Goal: Task Accomplishment & Management: Complete application form

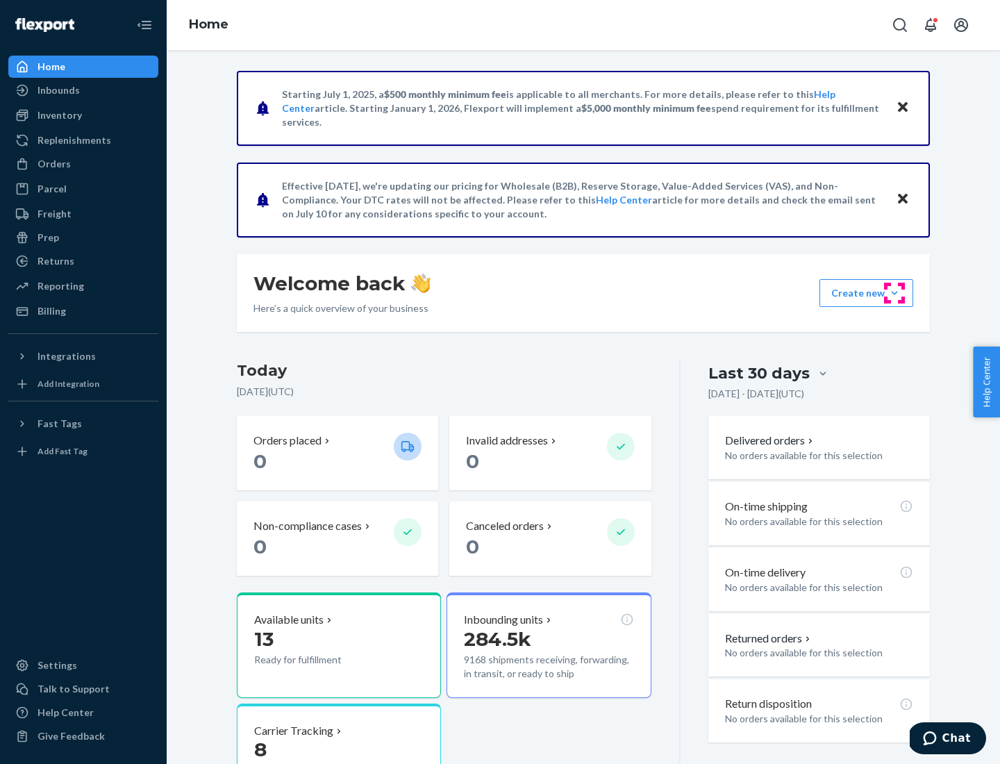
click at [894, 293] on button "Create new Create new inbound Create new order Create new product" at bounding box center [866, 293] width 94 height 28
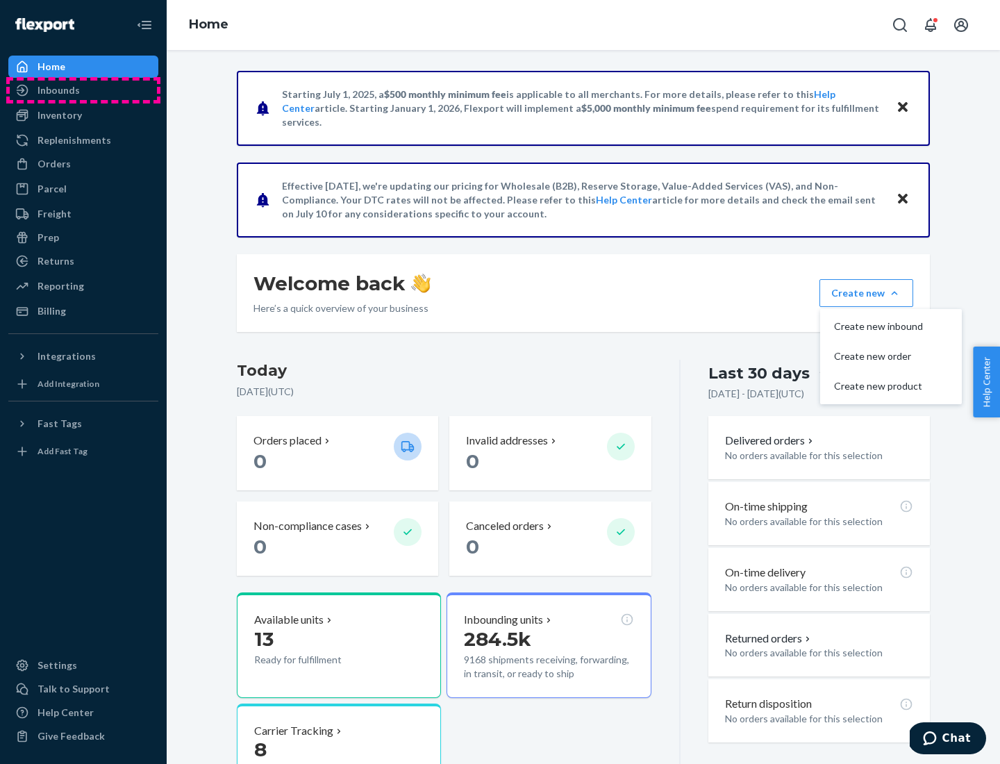
click at [83, 90] on div "Inbounds" at bounding box center [83, 90] width 147 height 19
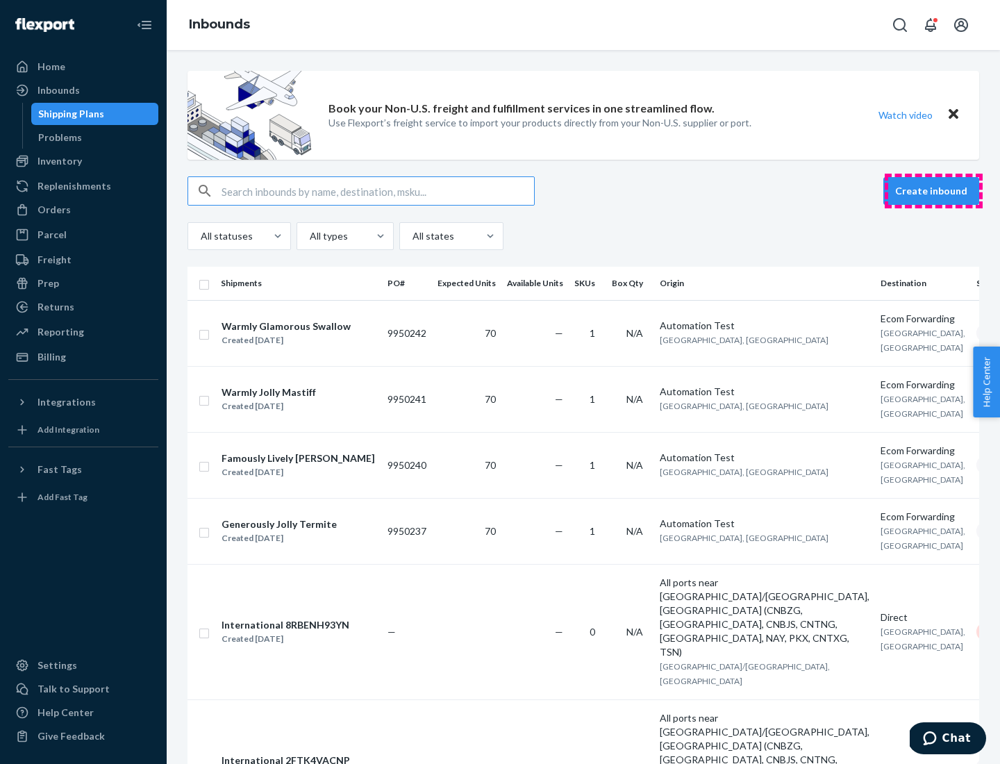
click at [933, 191] on button "Create inbound" at bounding box center [931, 191] width 96 height 28
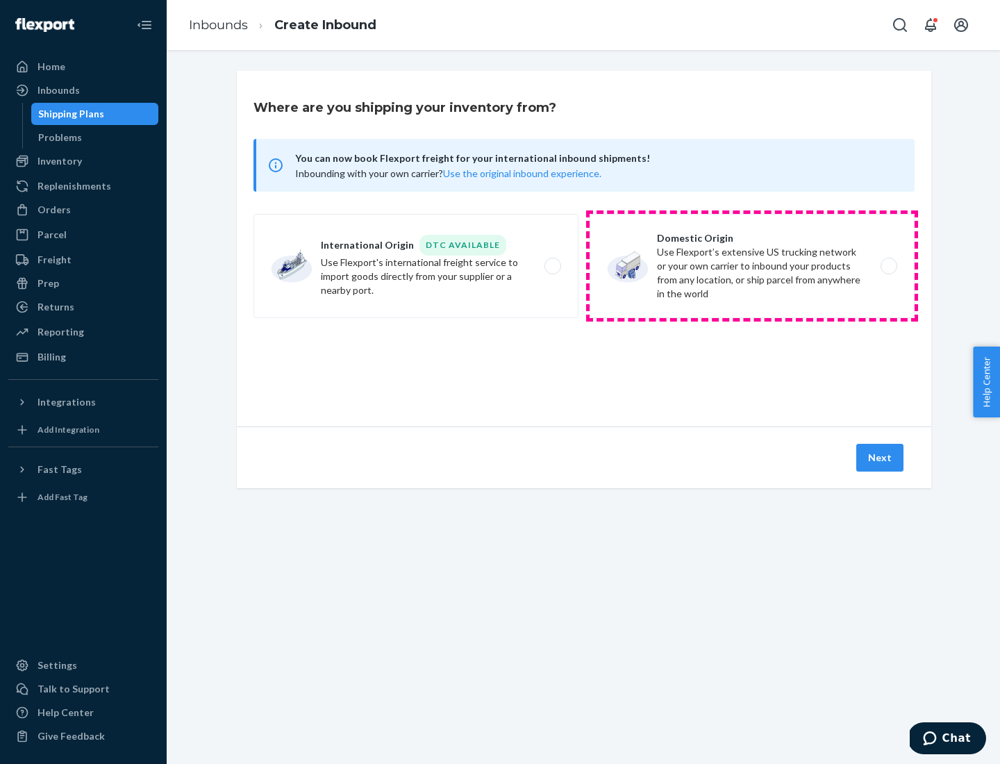
click at [752, 266] on label "Domestic Origin Use Flexport’s extensive US trucking network or your own carrie…" at bounding box center [751, 266] width 325 height 104
click at [888, 266] on input "Domestic Origin Use Flexport’s extensive US trucking network or your own carrie…" at bounding box center [892, 266] width 9 height 9
radio input "true"
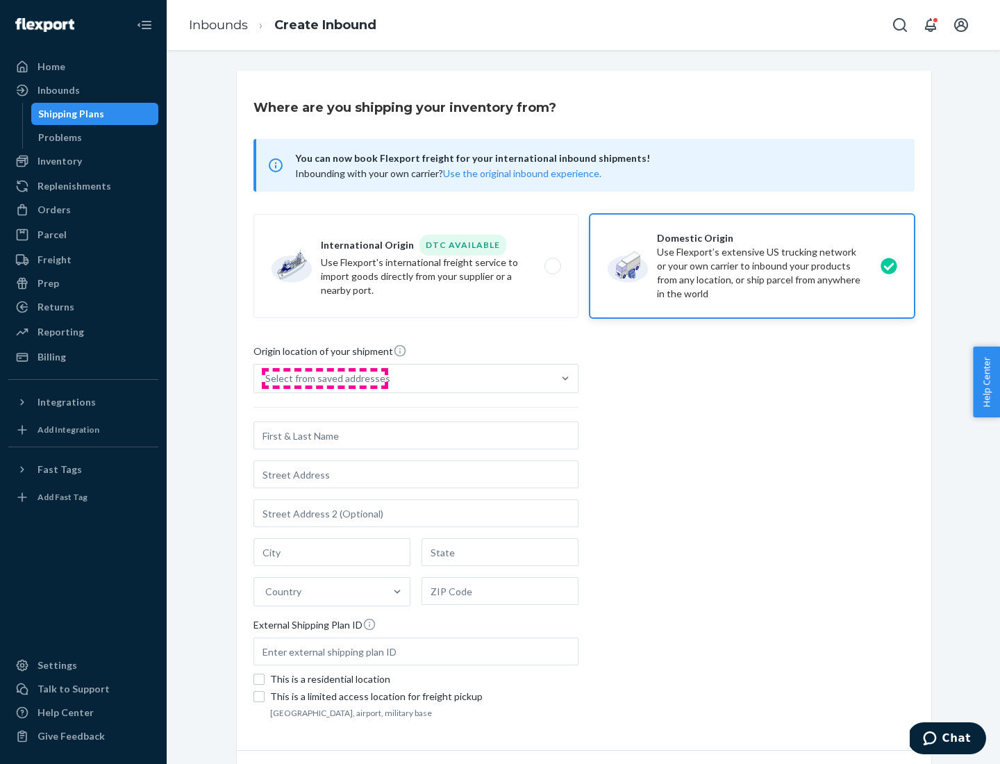
click at [324, 378] on div "Select from saved addresses" at bounding box center [327, 378] width 125 height 14
click at [267, 378] on input "Select from saved addresses" at bounding box center [265, 378] width 1 height 14
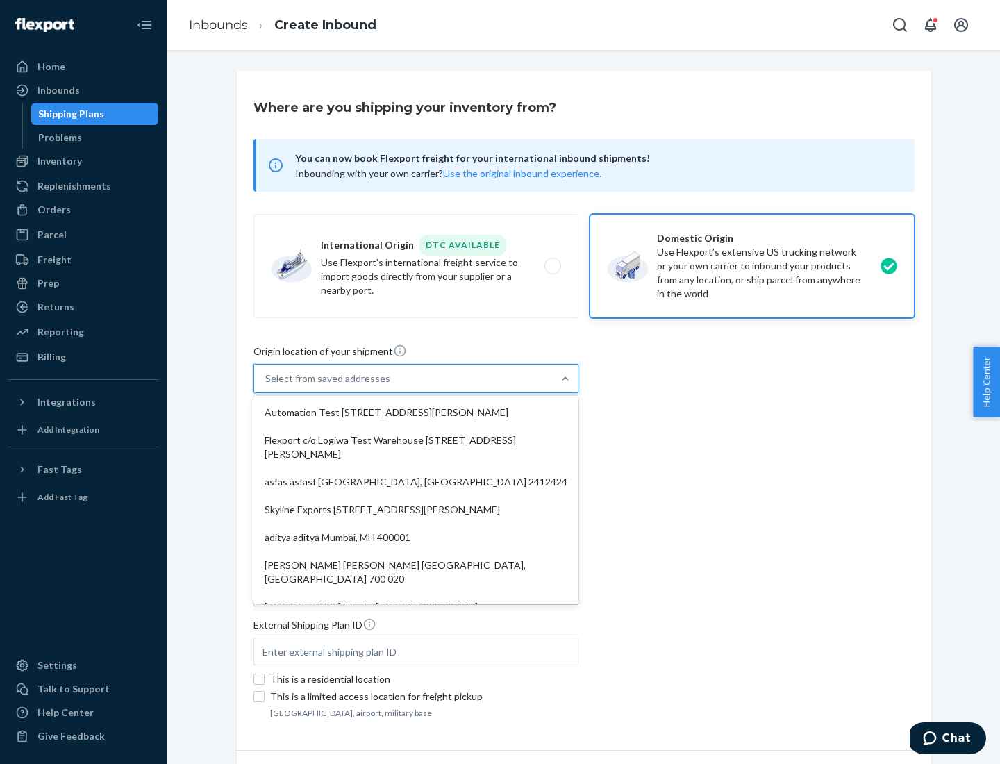
scroll to position [6, 0]
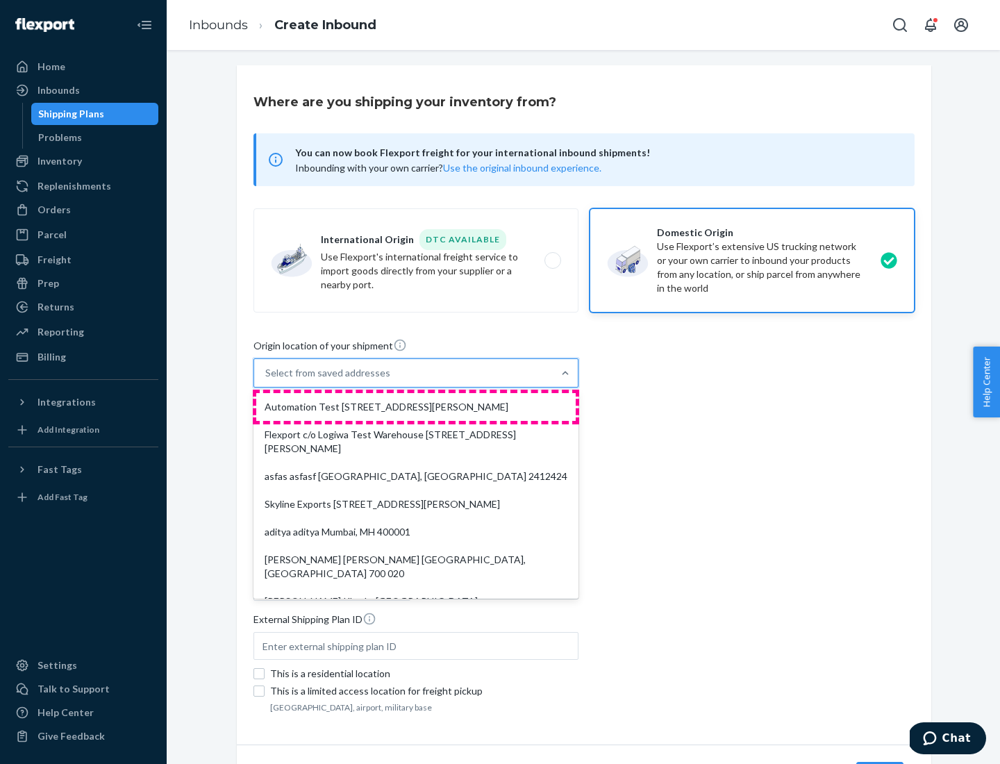
click at [416, 407] on div "Automation Test [STREET_ADDRESS][PERSON_NAME]" at bounding box center [415, 407] width 319 height 28
click at [267, 380] on input "option Automation Test [STREET_ADDRESS][PERSON_NAME]. 9 results available. Use …" at bounding box center [265, 373] width 1 height 14
type input "Automation Test"
type input "9th Floor"
type input "[GEOGRAPHIC_DATA]"
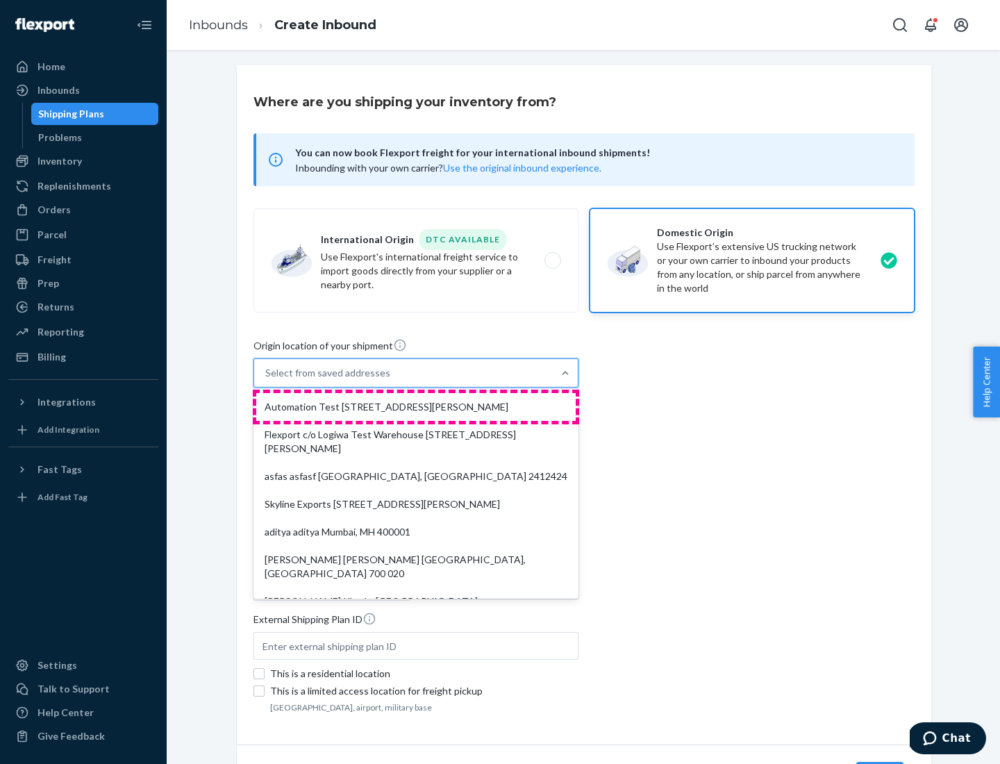
type input "CA"
type input "94104"
type input "[STREET_ADDRESS][PERSON_NAME]"
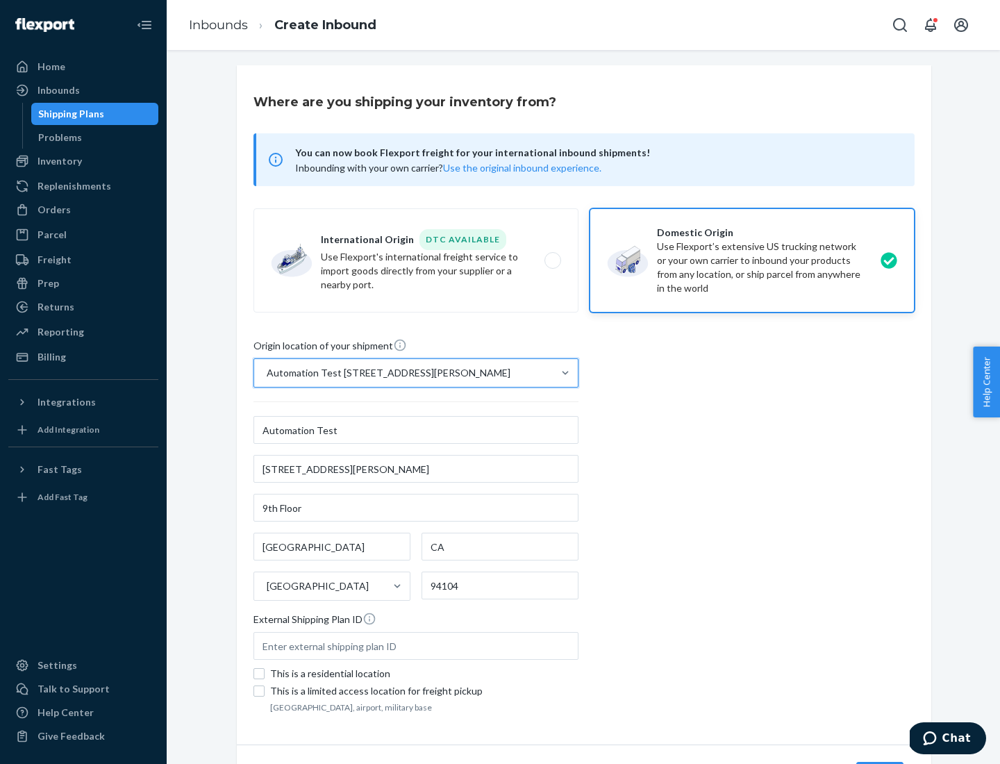
scroll to position [81, 0]
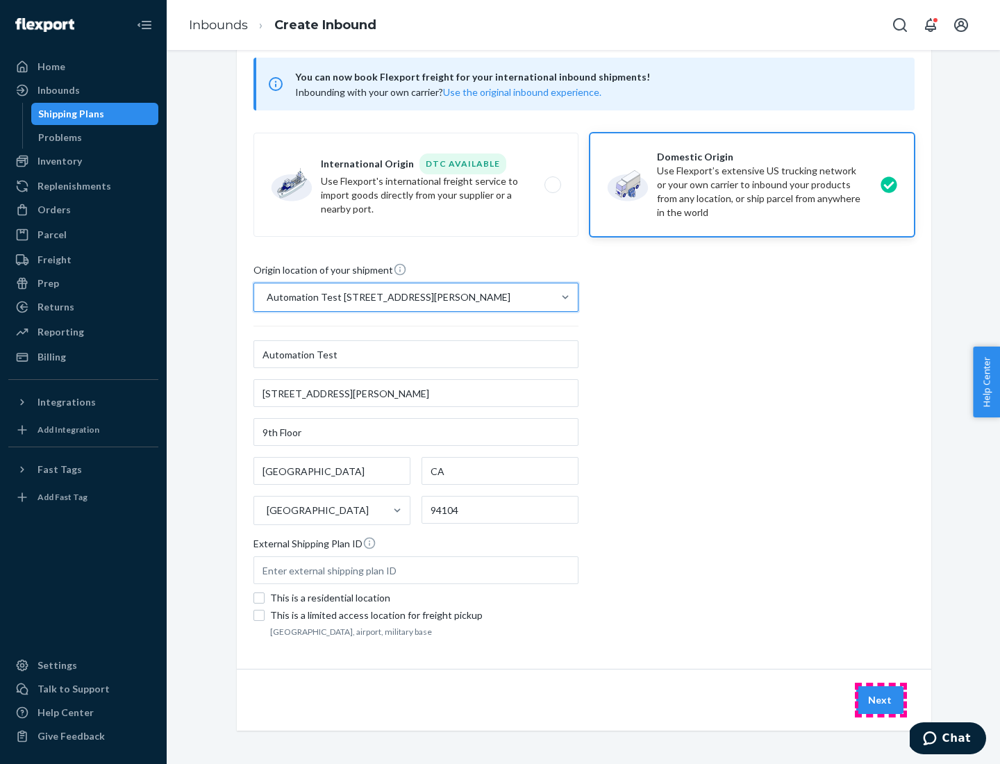
click at [880, 700] on button "Next" at bounding box center [879, 700] width 47 height 28
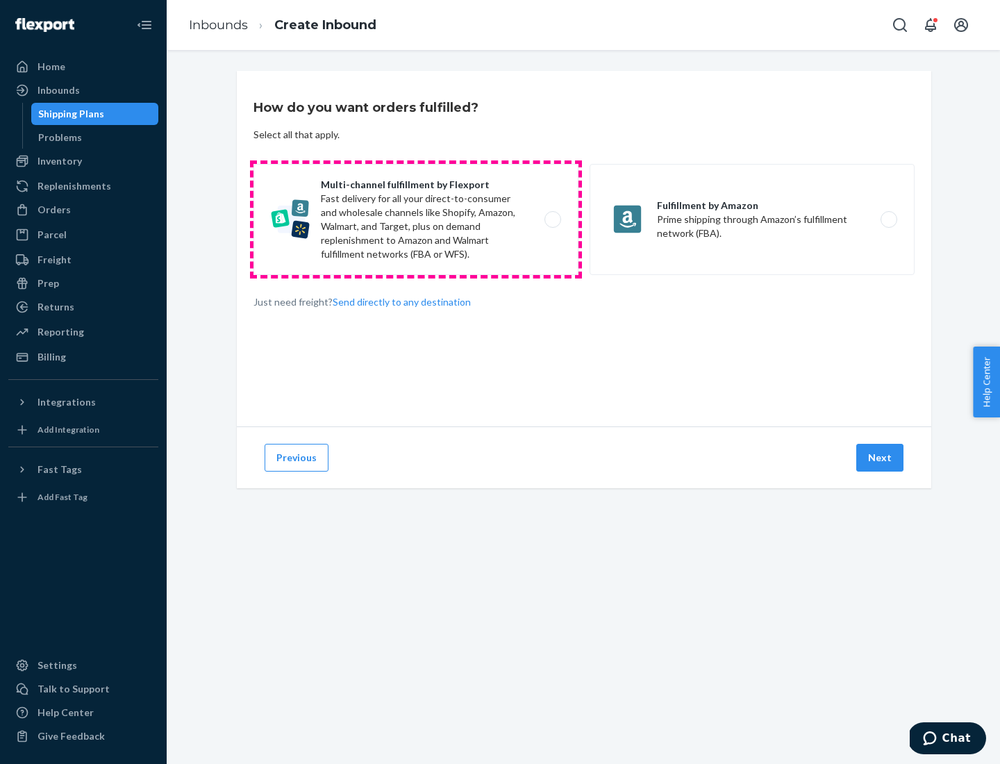
click at [416, 219] on label "Multi-channel fulfillment by Flexport Fast delivery for all your direct-to-cons…" at bounding box center [415, 219] width 325 height 111
click at [552, 219] on input "Multi-channel fulfillment by Flexport Fast delivery for all your direct-to-cons…" at bounding box center [556, 219] width 9 height 9
radio input "true"
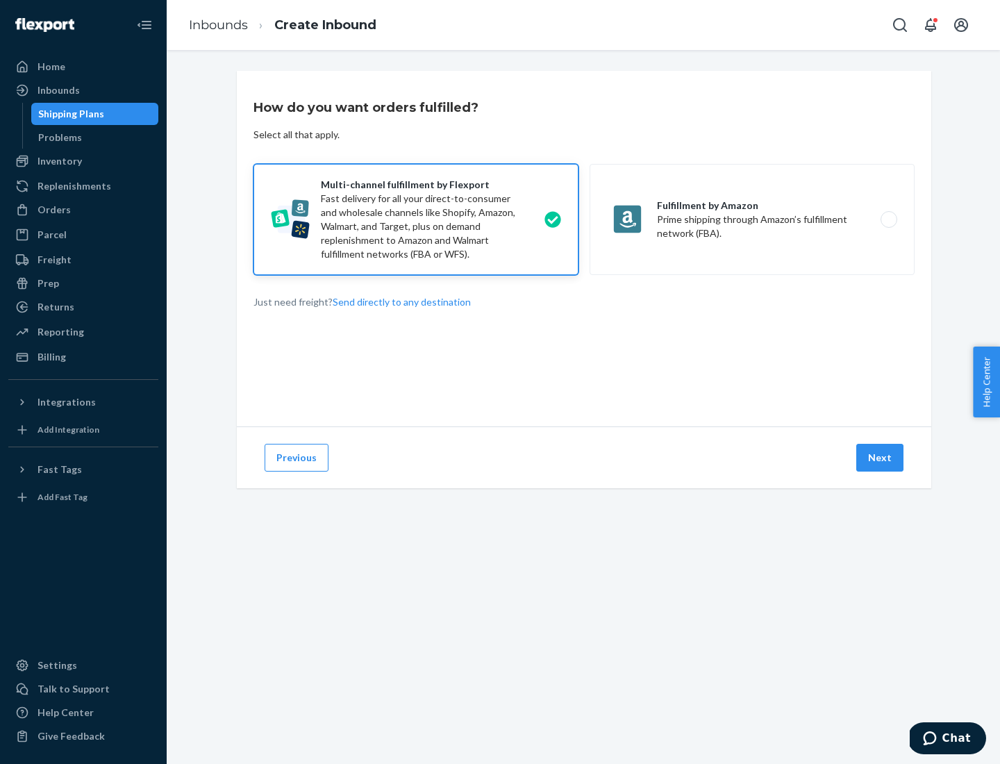
click at [880, 457] on button "Next" at bounding box center [879, 458] width 47 height 28
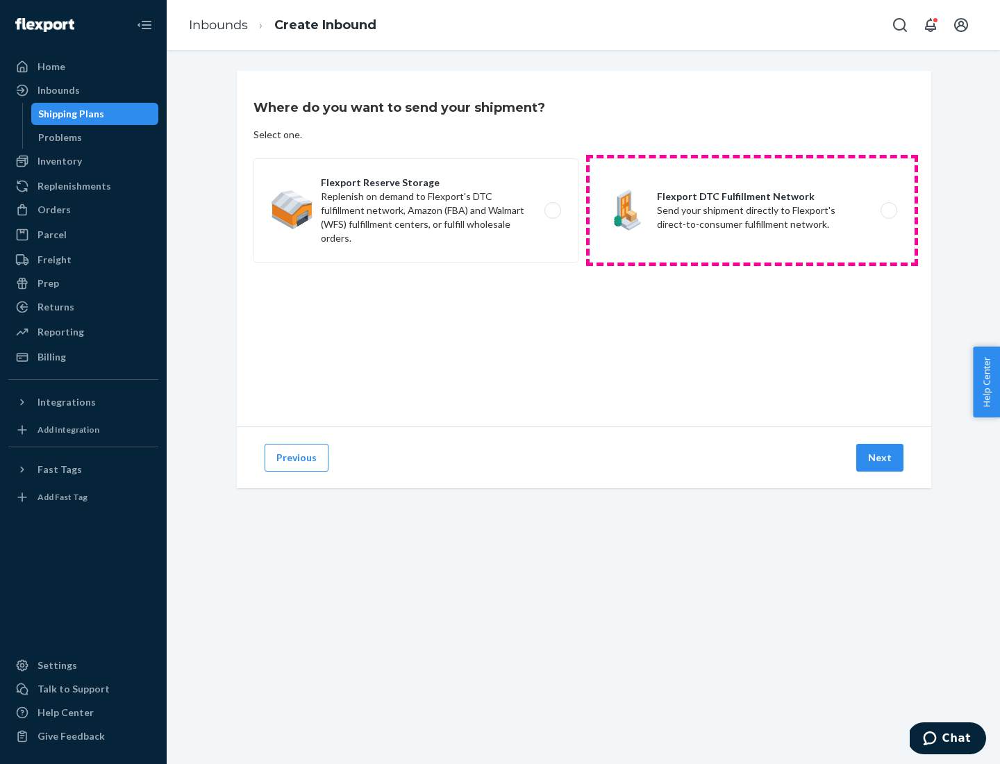
click at [752, 210] on label "Flexport DTC Fulfillment Network Send your shipment directly to Flexport's dire…" at bounding box center [751, 210] width 325 height 104
click at [888, 210] on input "Flexport DTC Fulfillment Network Send your shipment directly to Flexport's dire…" at bounding box center [892, 210] width 9 height 9
radio input "true"
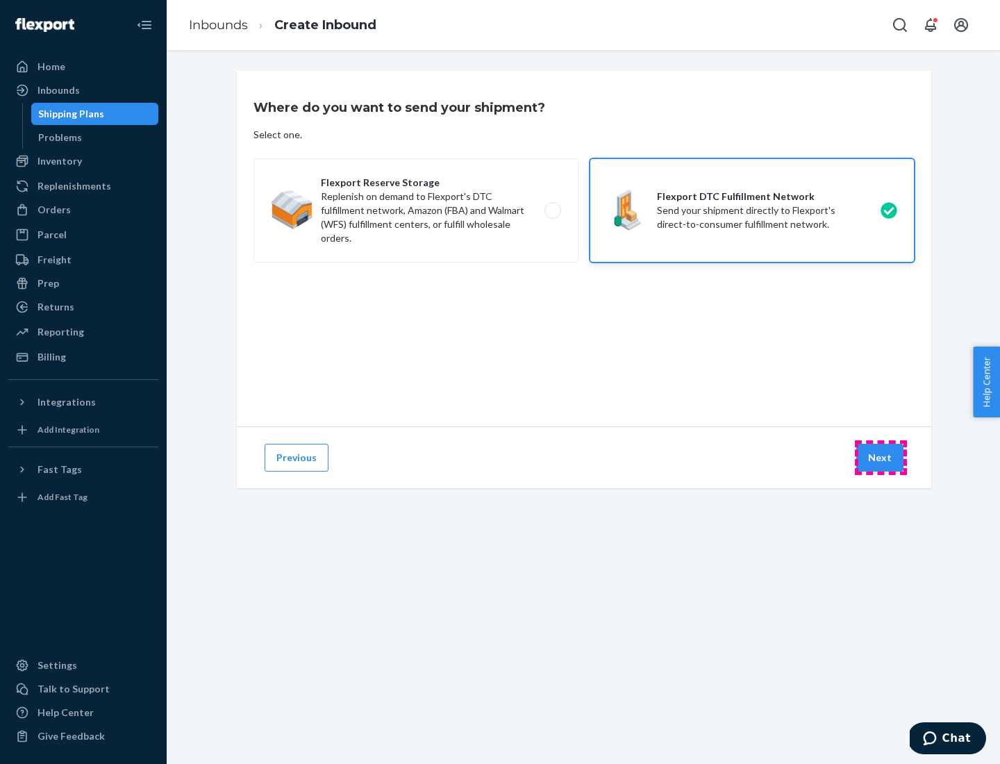
click at [880, 457] on button "Next" at bounding box center [879, 458] width 47 height 28
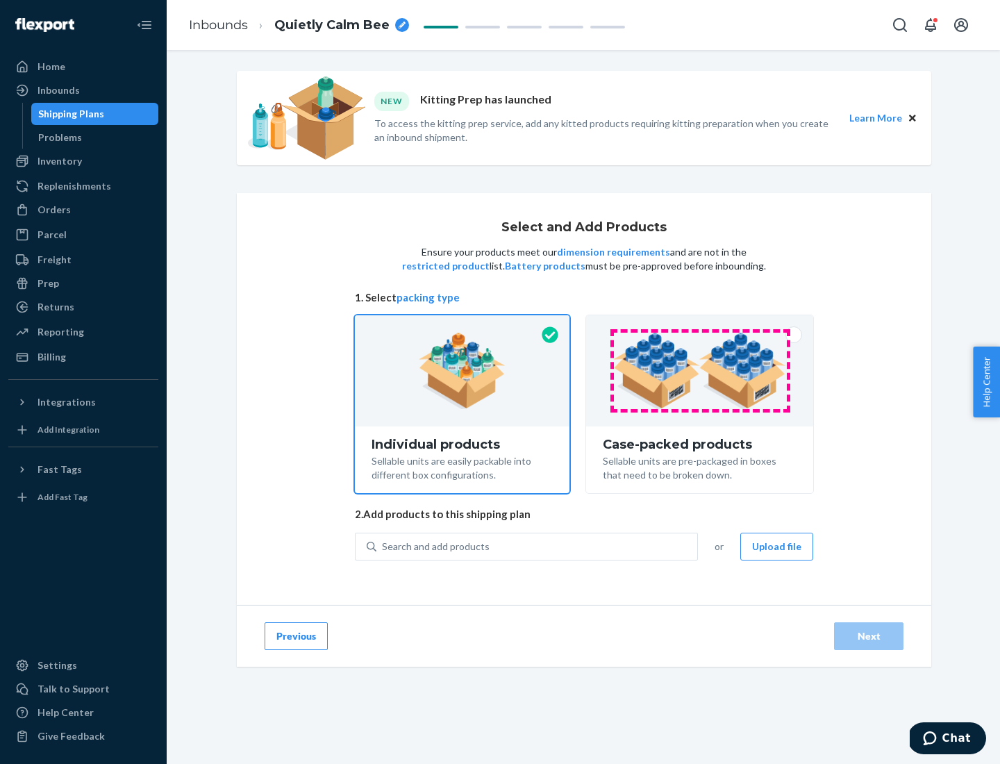
click at [700, 371] on img at bounding box center [699, 370] width 173 height 76
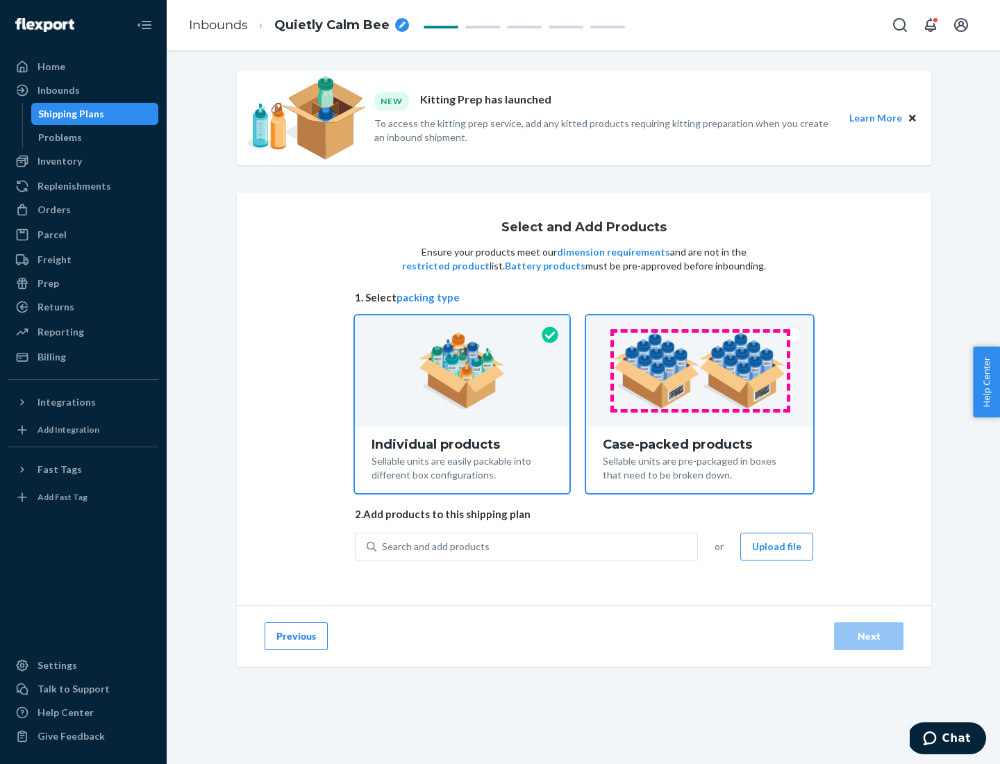
click at [700, 324] on input "Case-packed products Sellable units are pre-packaged in boxes that need to be b…" at bounding box center [699, 319] width 9 height 9
radio input "true"
radio input "false"
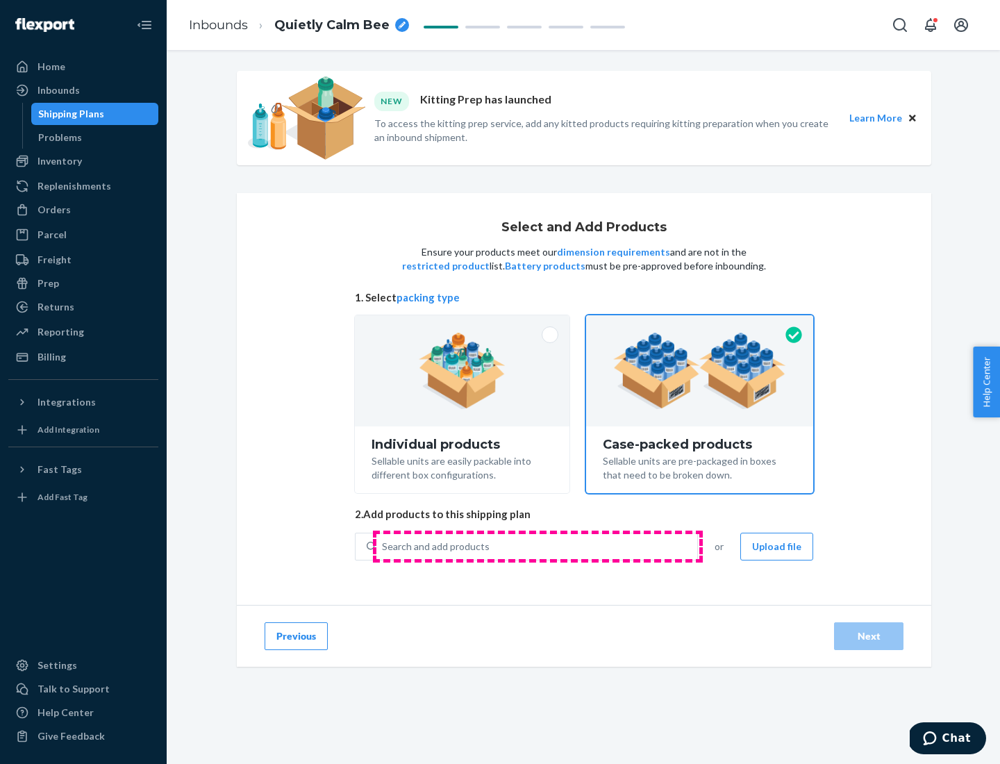
click at [537, 546] on div "Search and add products" at bounding box center [536, 546] width 321 height 25
click at [383, 546] on input "Search and add products" at bounding box center [382, 546] width 1 height 14
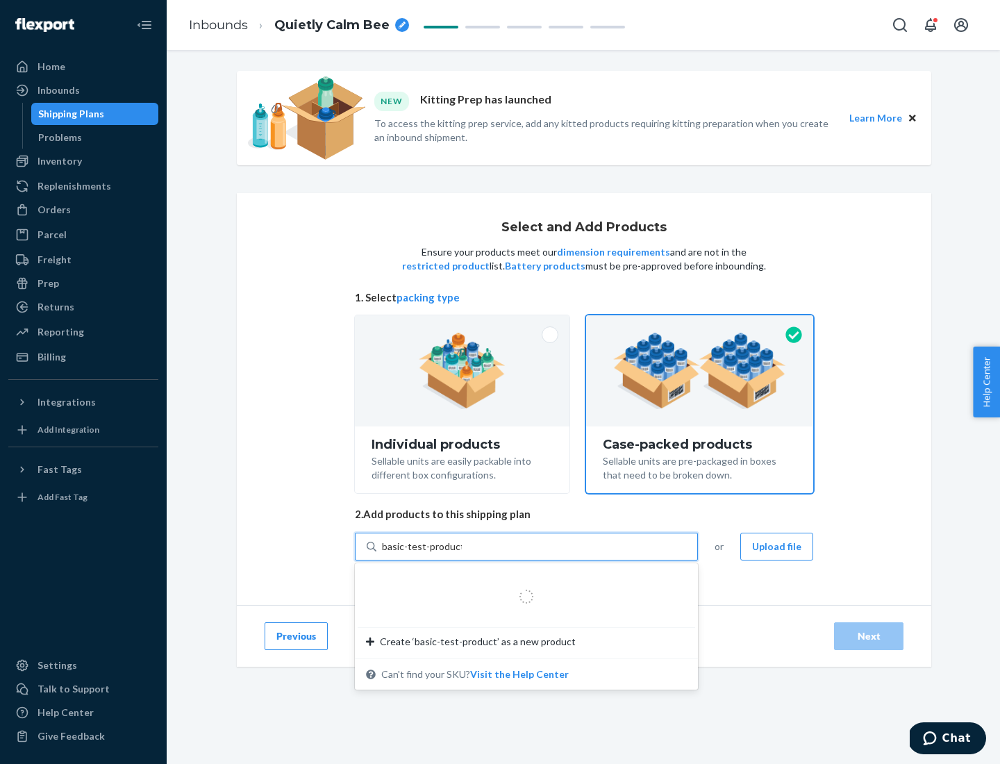
type input "basic-test-product-1"
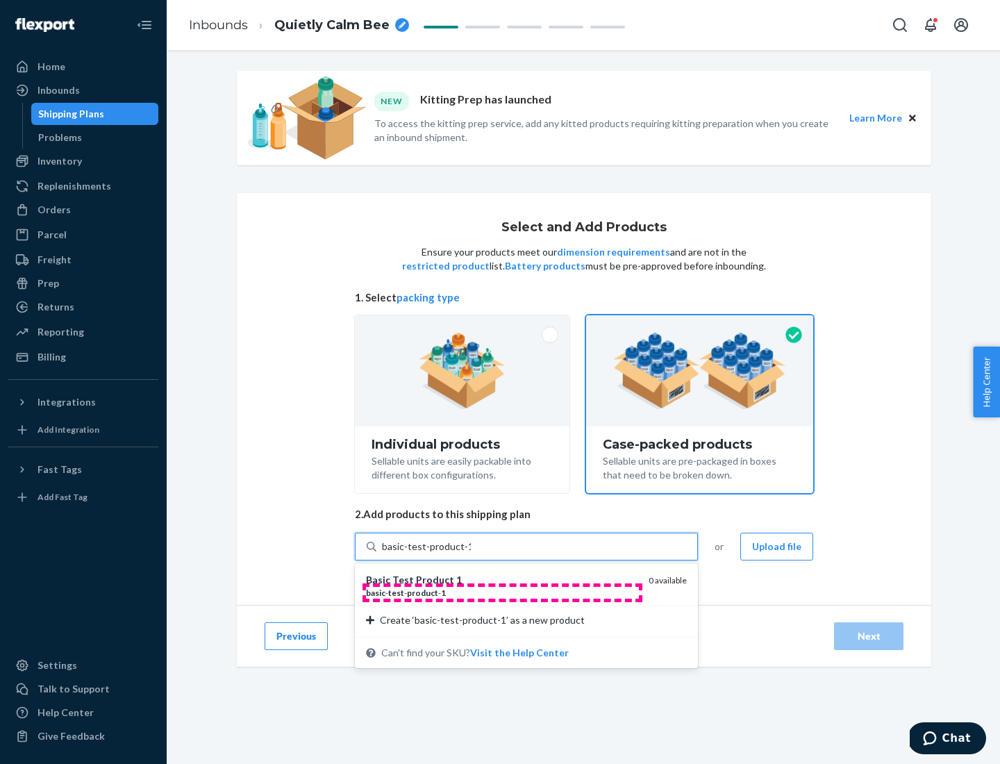
click at [502, 592] on div "basic - test - product - 1" at bounding box center [501, 593] width 271 height 12
click at [471, 553] on input "basic-test-product-1" at bounding box center [426, 546] width 89 height 14
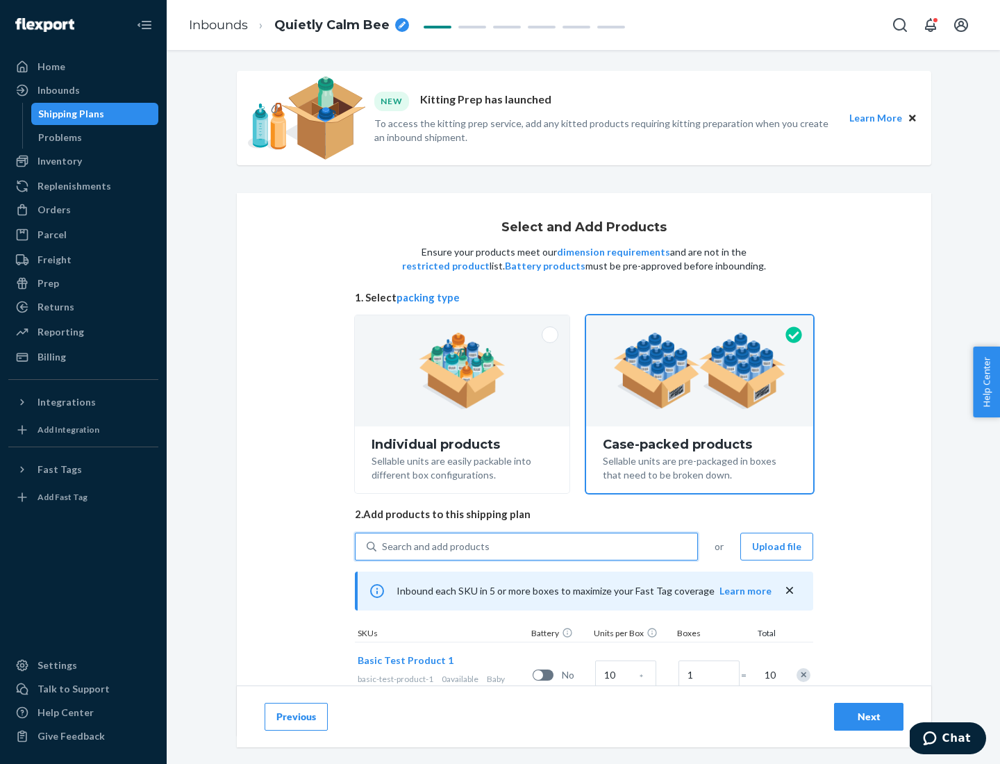
scroll to position [50, 0]
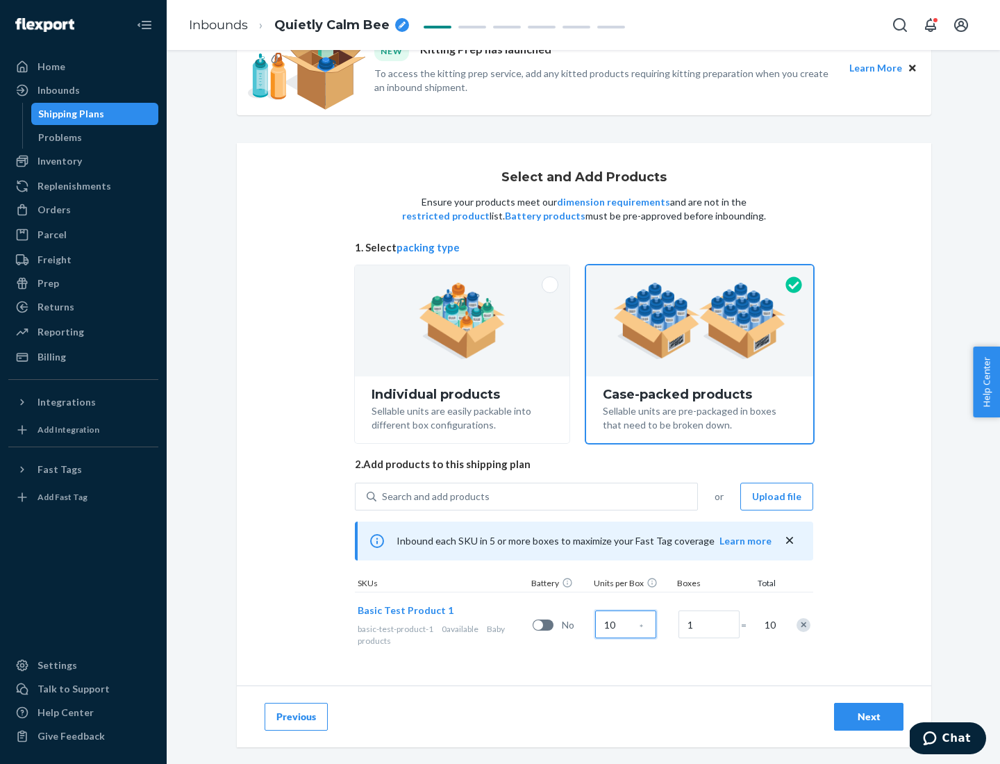
type input "10"
type input "7"
click at [868, 716] on div "Next" at bounding box center [868, 716] width 46 height 14
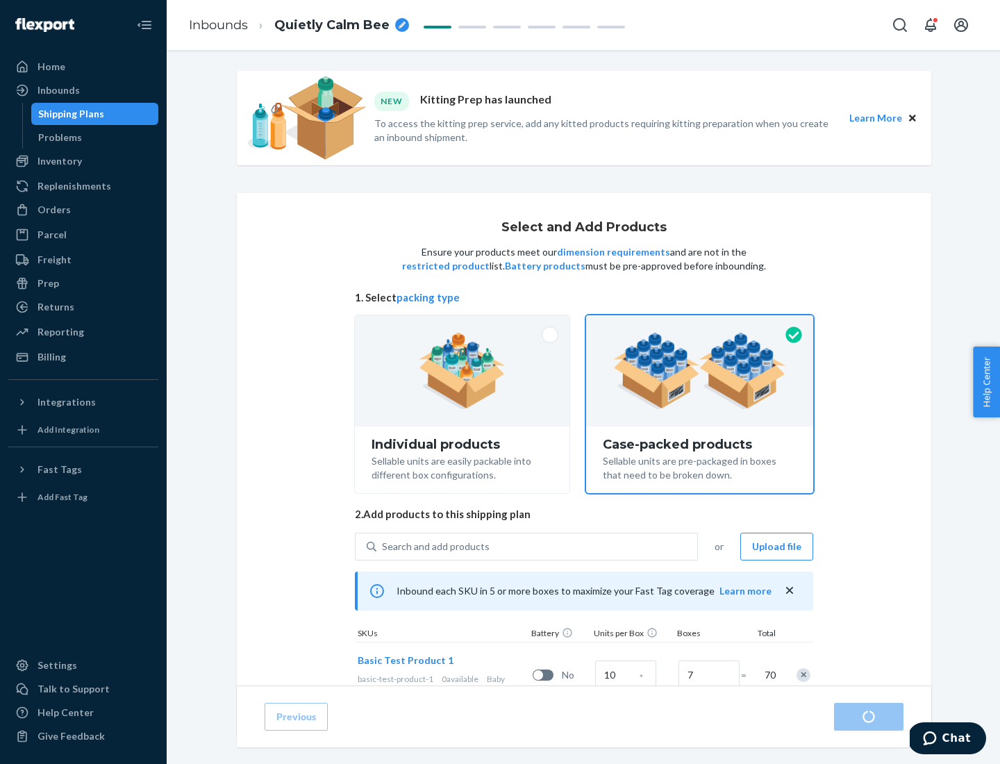
radio input "true"
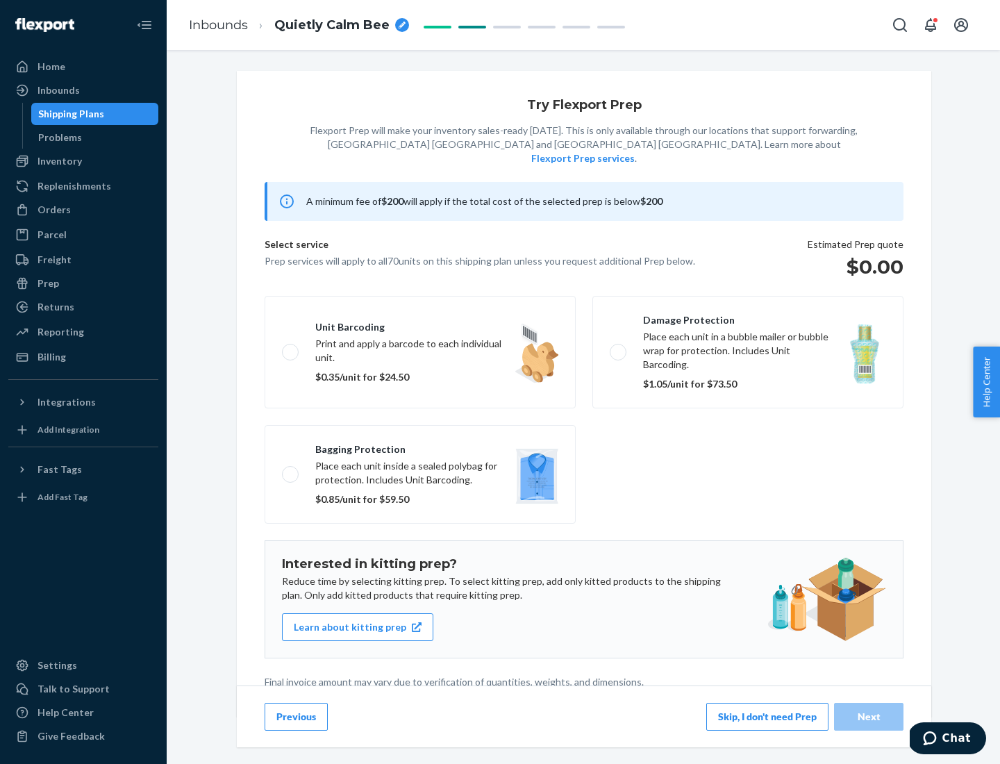
scroll to position [3, 0]
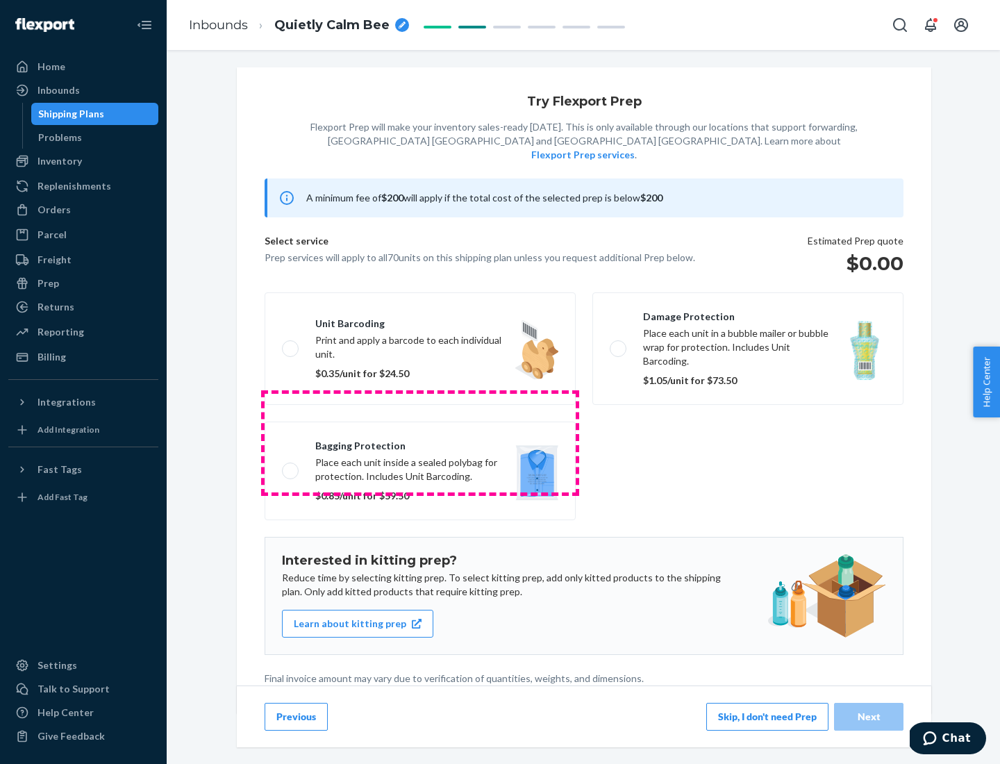
click at [420, 442] on label "Bagging protection Place each unit inside a sealed polybag for protection. Incl…" at bounding box center [419, 470] width 311 height 99
click at [291, 466] on input "Bagging protection Place each unit inside a sealed polybag for protection. Incl…" at bounding box center [286, 470] width 9 height 9
checkbox input "true"
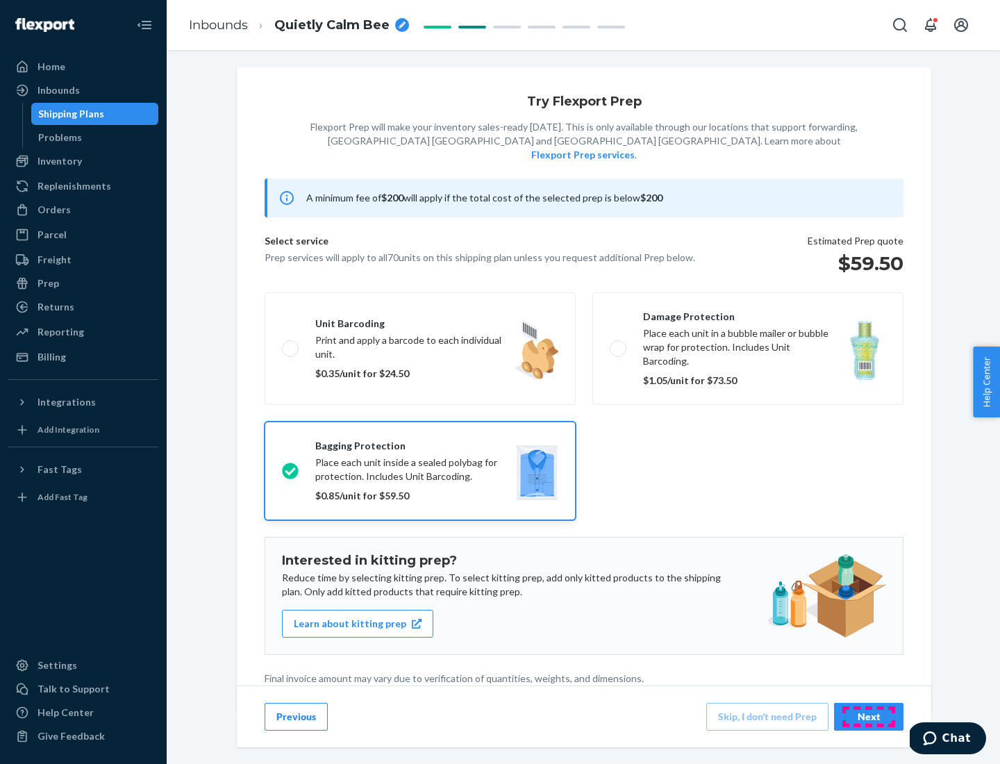
click at [868, 716] on div "Next" at bounding box center [868, 716] width 46 height 14
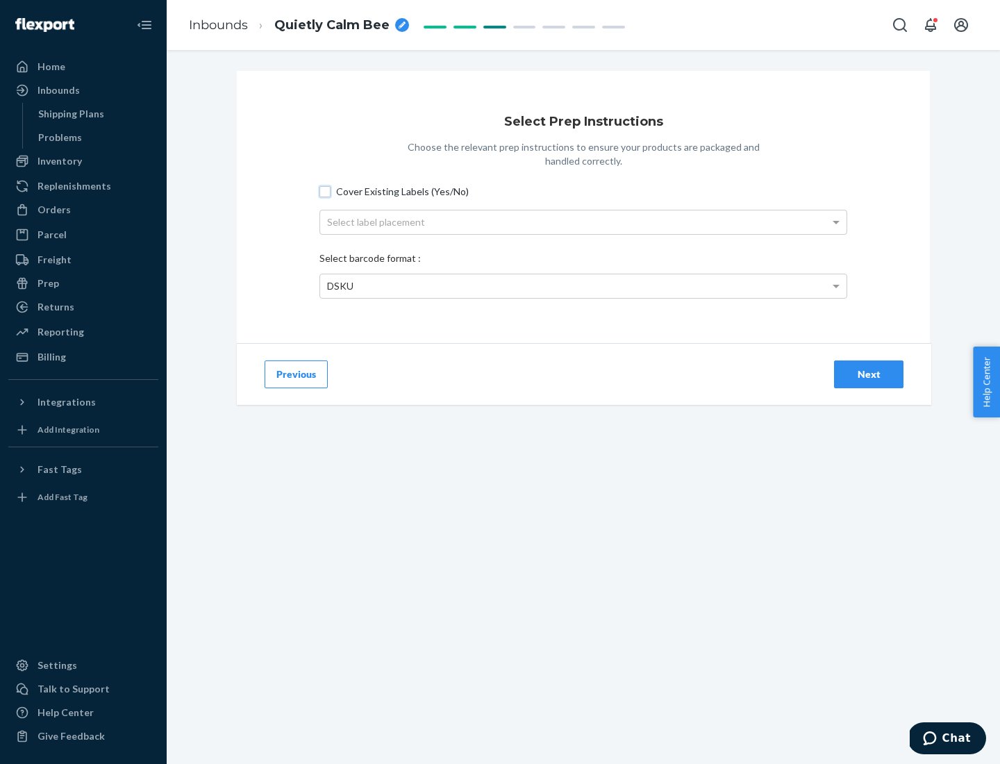
click at [325, 191] on input "Cover Existing Labels (Yes/No)" at bounding box center [324, 191] width 11 height 11
checkbox input "true"
click at [583, 221] on div "Select label placement" at bounding box center [583, 222] width 526 height 24
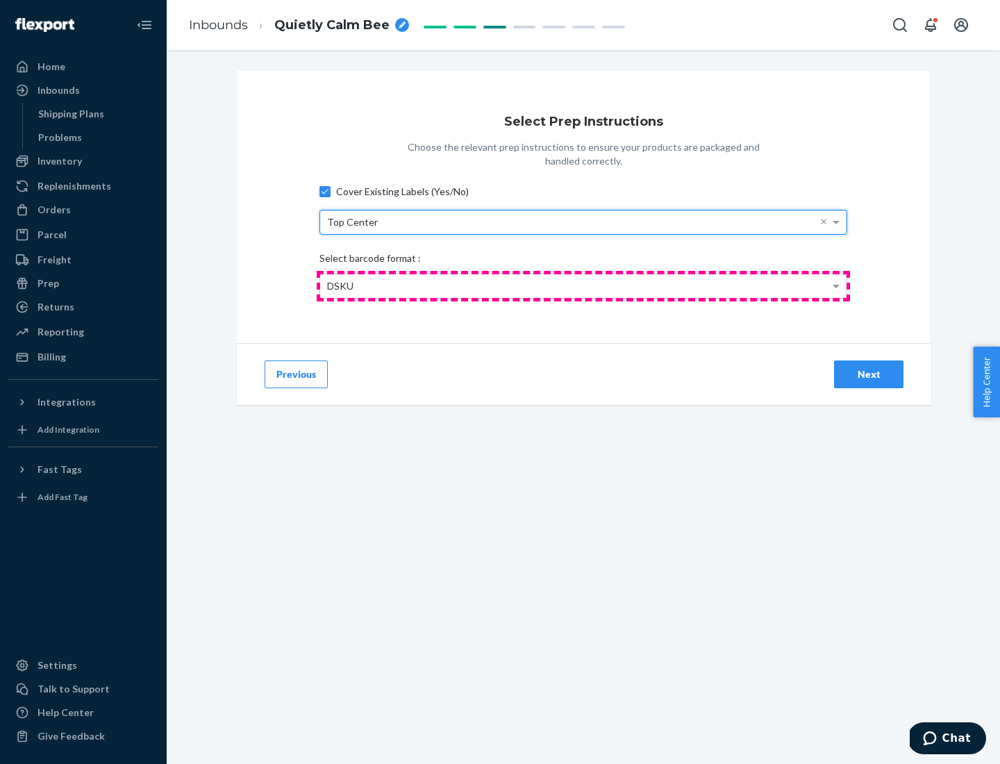
click at [583, 285] on div "DSKU" at bounding box center [583, 286] width 526 height 24
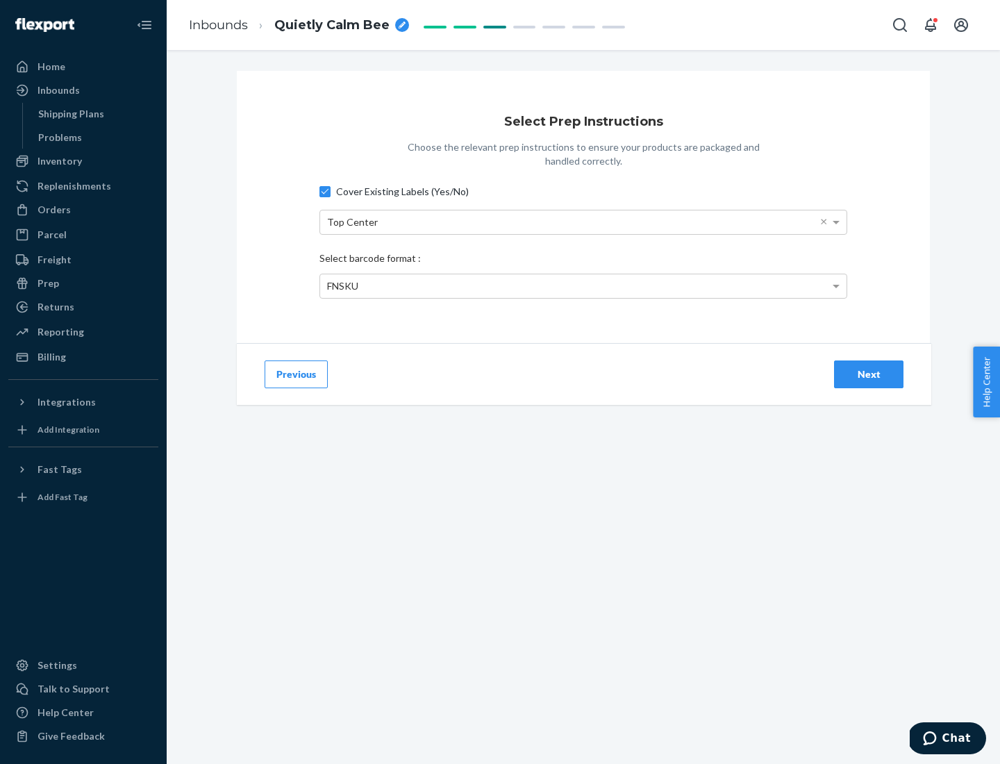
click at [868, 373] on div "Next" at bounding box center [868, 374] width 46 height 14
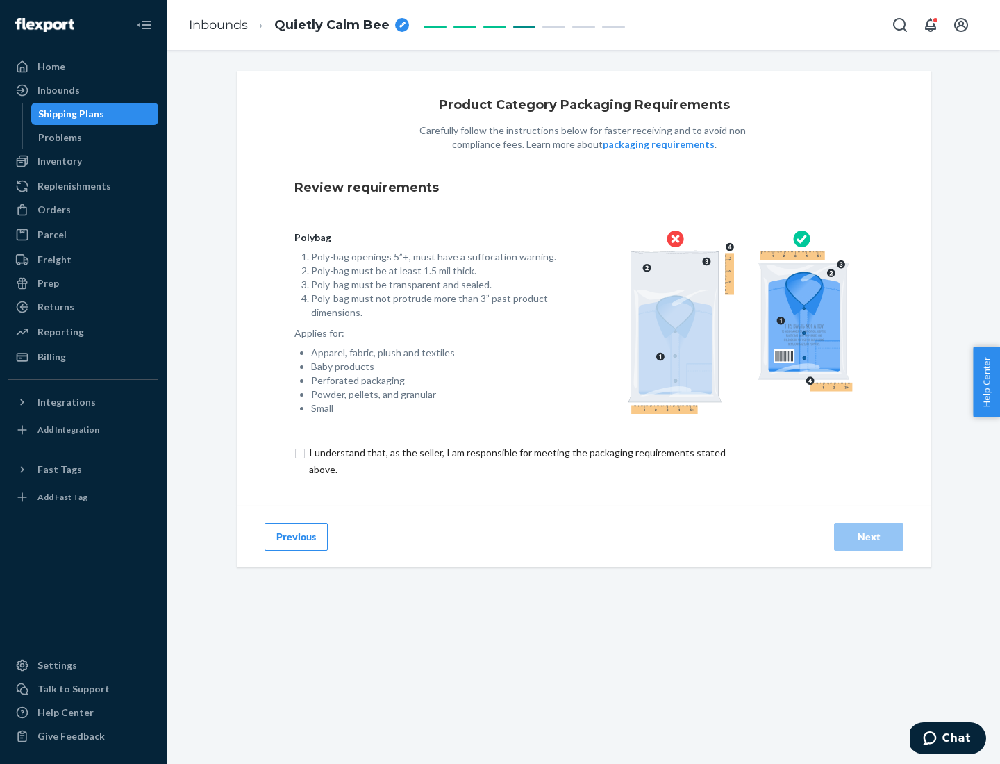
click at [516, 460] on input "checkbox" at bounding box center [525, 460] width 462 height 33
checkbox input "true"
click at [868, 536] on div "Next" at bounding box center [868, 537] width 46 height 14
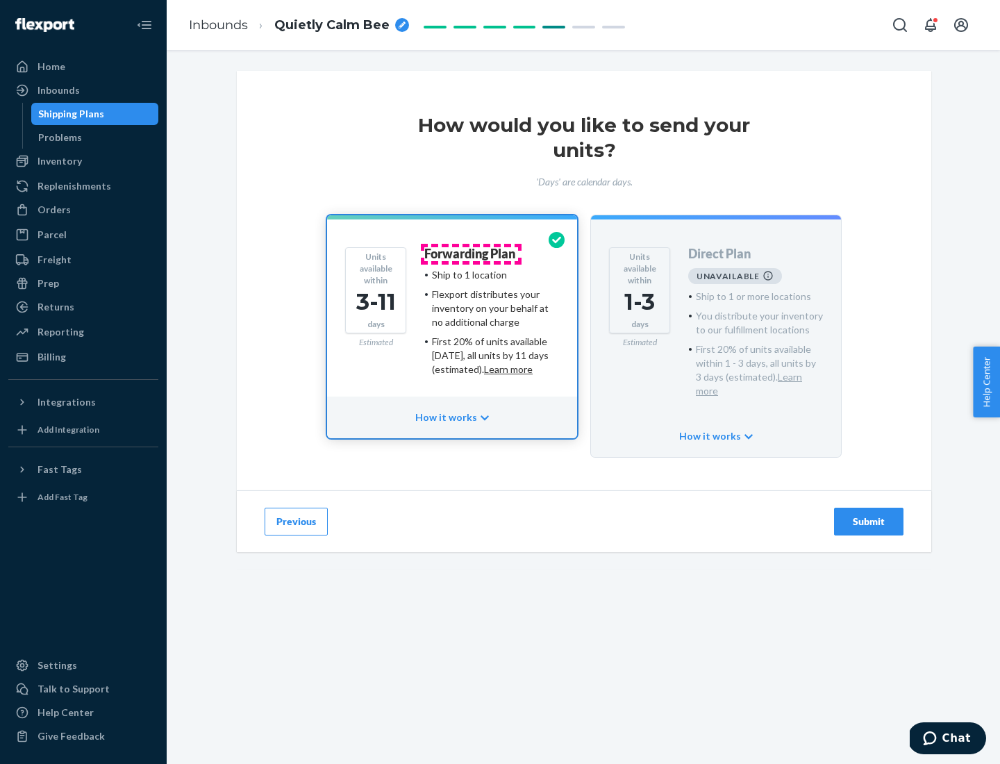
click at [471, 253] on h4 "Forwarding Plan" at bounding box center [469, 254] width 91 height 14
click at [868, 514] on div "Submit" at bounding box center [868, 521] width 46 height 14
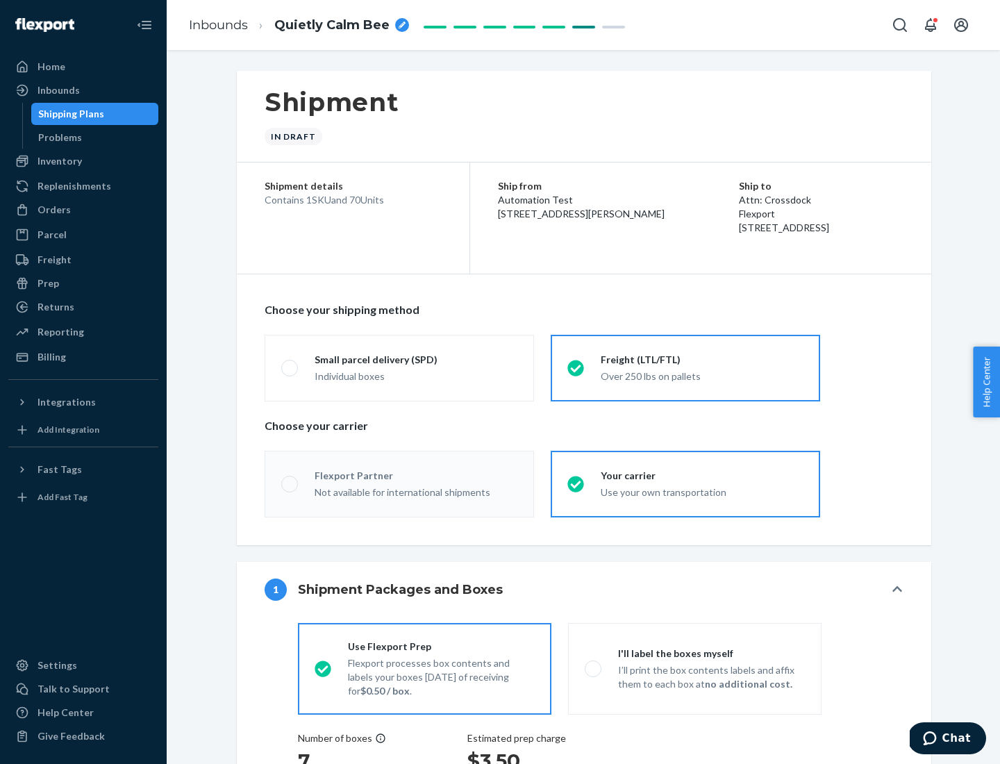
radio input "true"
radio input "false"
radio input "true"
radio input "false"
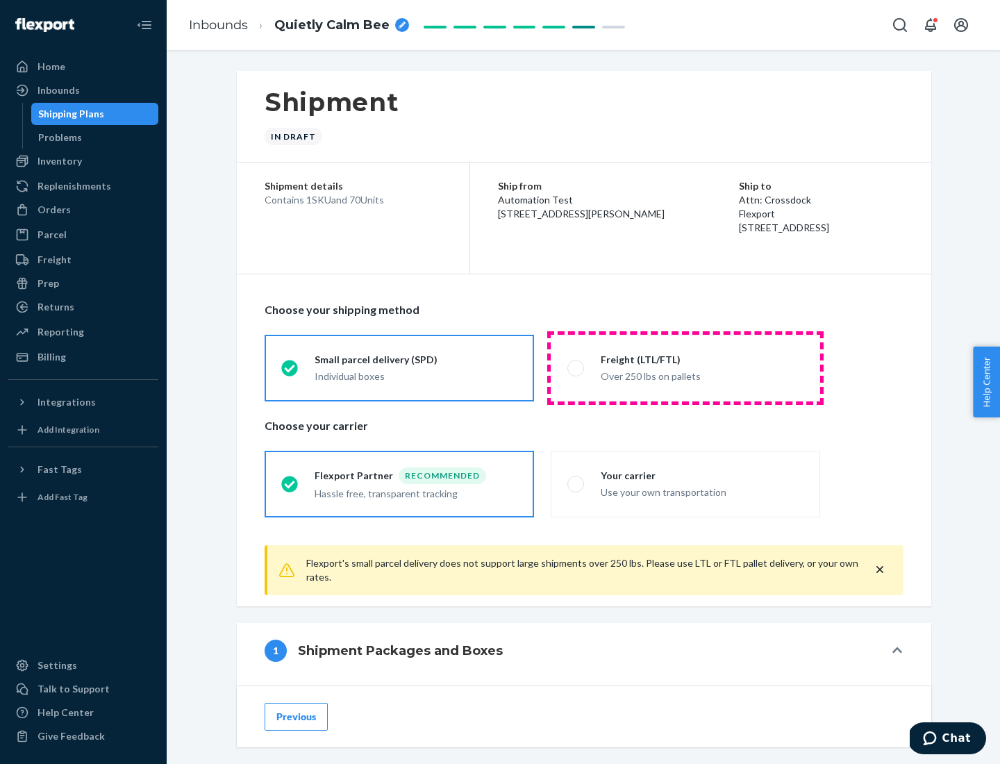
click at [685, 367] on div "Over 250 lbs on pallets" at bounding box center [701, 375] width 203 height 17
click at [576, 367] on input "Freight (LTL/FTL) Over 250 lbs on pallets" at bounding box center [571, 367] width 9 height 9
radio input "true"
radio input "false"
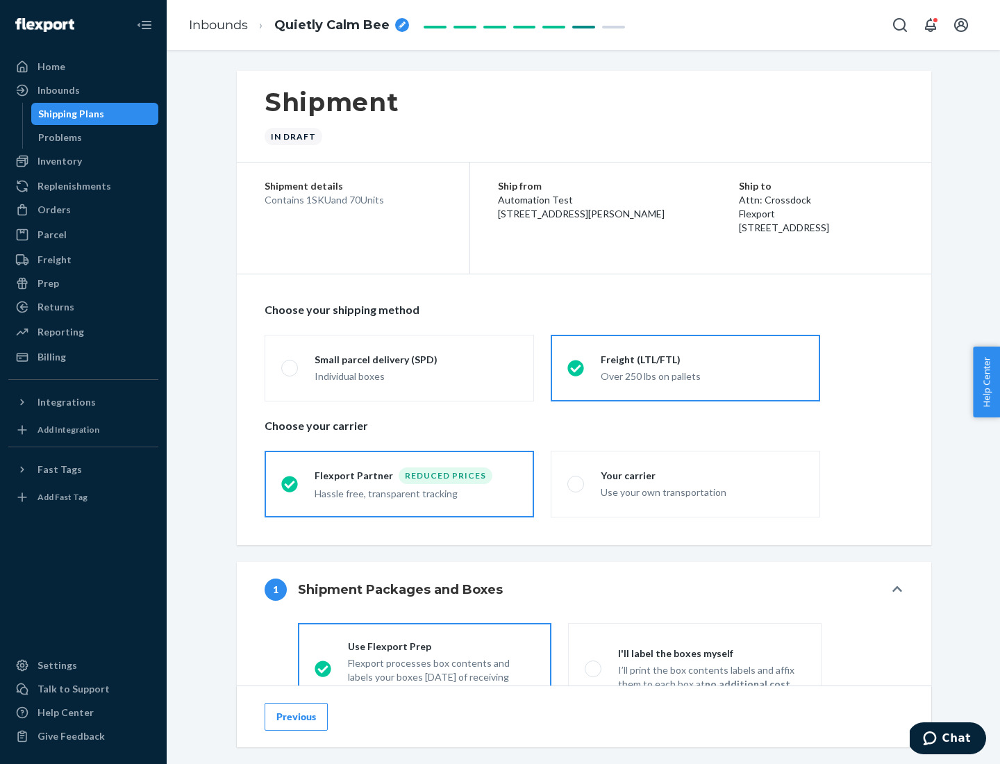
scroll to position [77, 0]
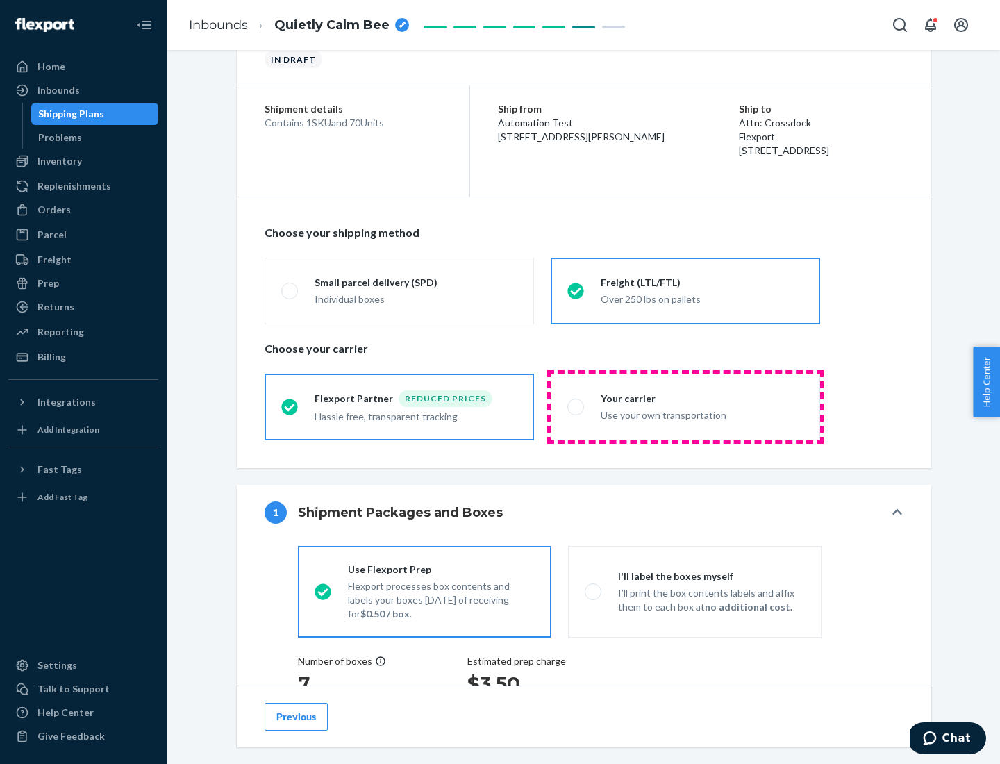
click at [685, 406] on div "Use your own transportation" at bounding box center [701, 413] width 203 height 17
click at [576, 406] on input "Your carrier Use your own transportation" at bounding box center [571, 406] width 9 height 9
radio input "true"
radio input "false"
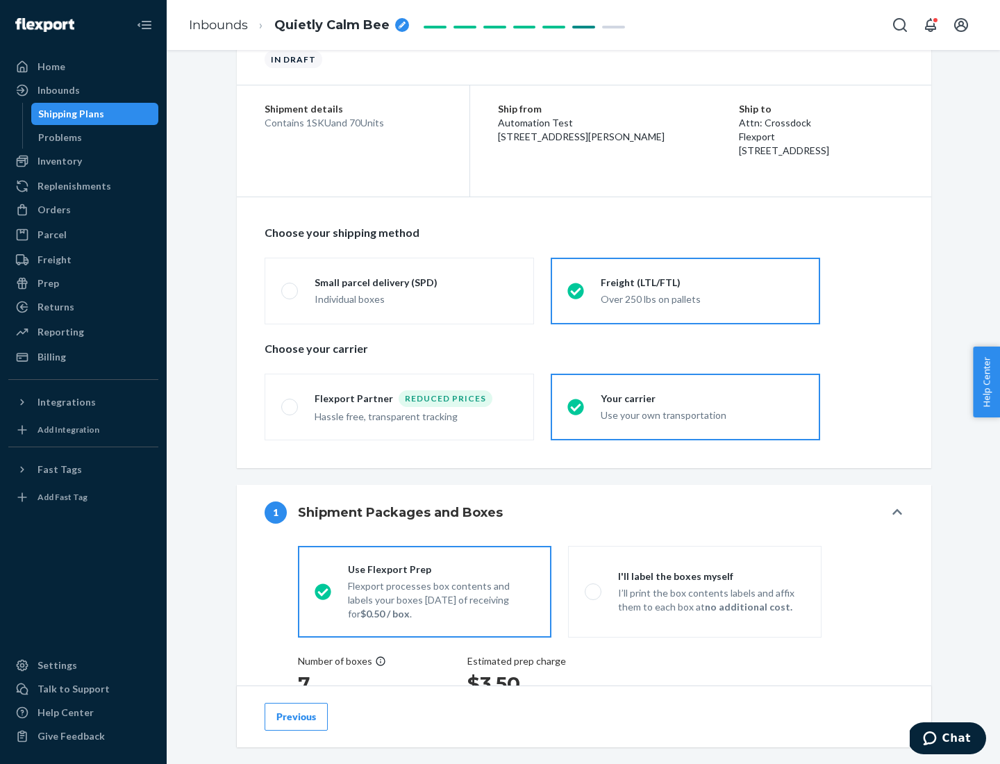
scroll to position [262, 0]
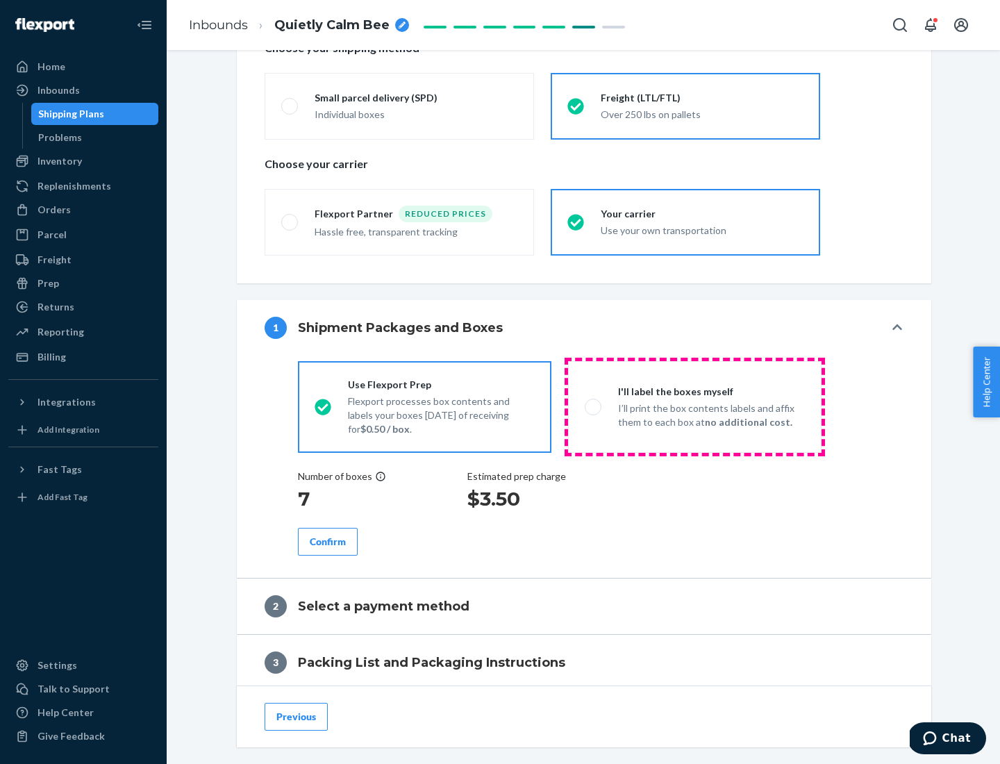
click at [694, 406] on p "I’ll print the box contents labels and affix them to each box at no additional …" at bounding box center [711, 415] width 187 height 28
click at [593, 406] on input "I'll label the boxes myself I’ll print the box contents labels and affix them t…" at bounding box center [588, 406] width 9 height 9
radio input "true"
radio input "false"
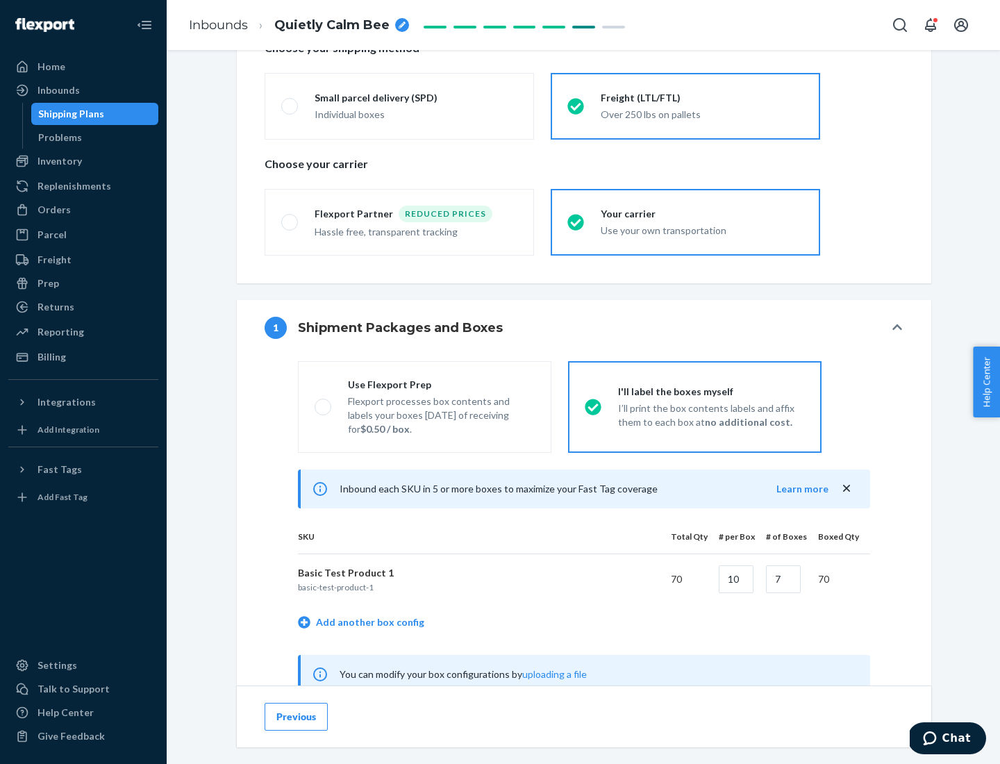
scroll to position [434, 0]
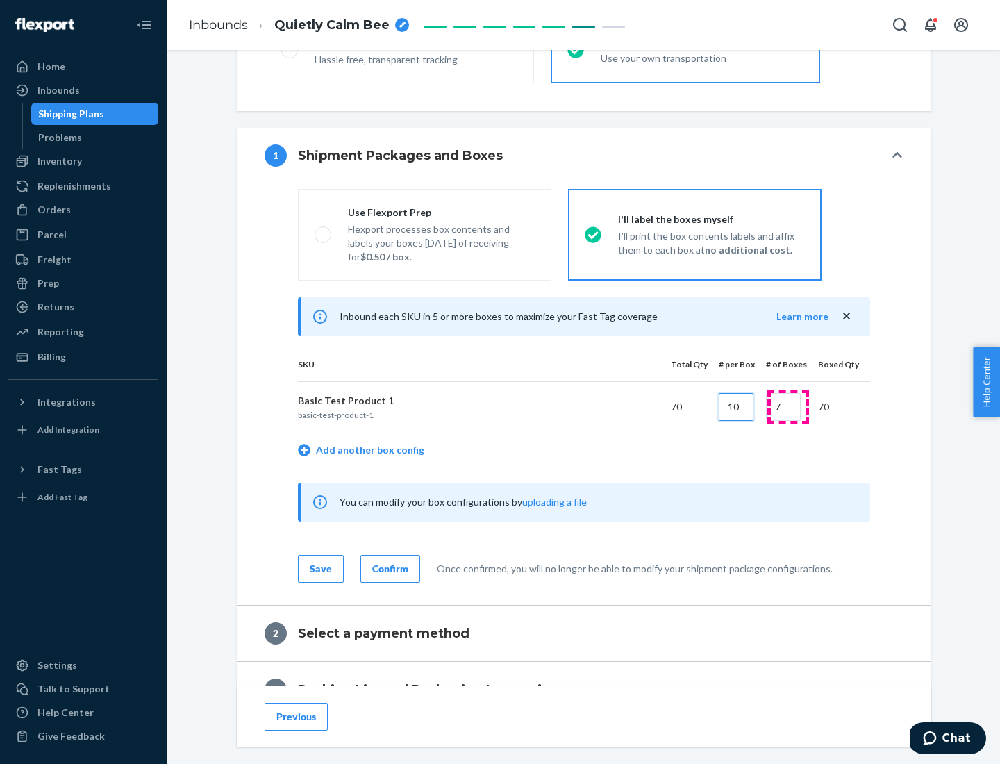
type input "10"
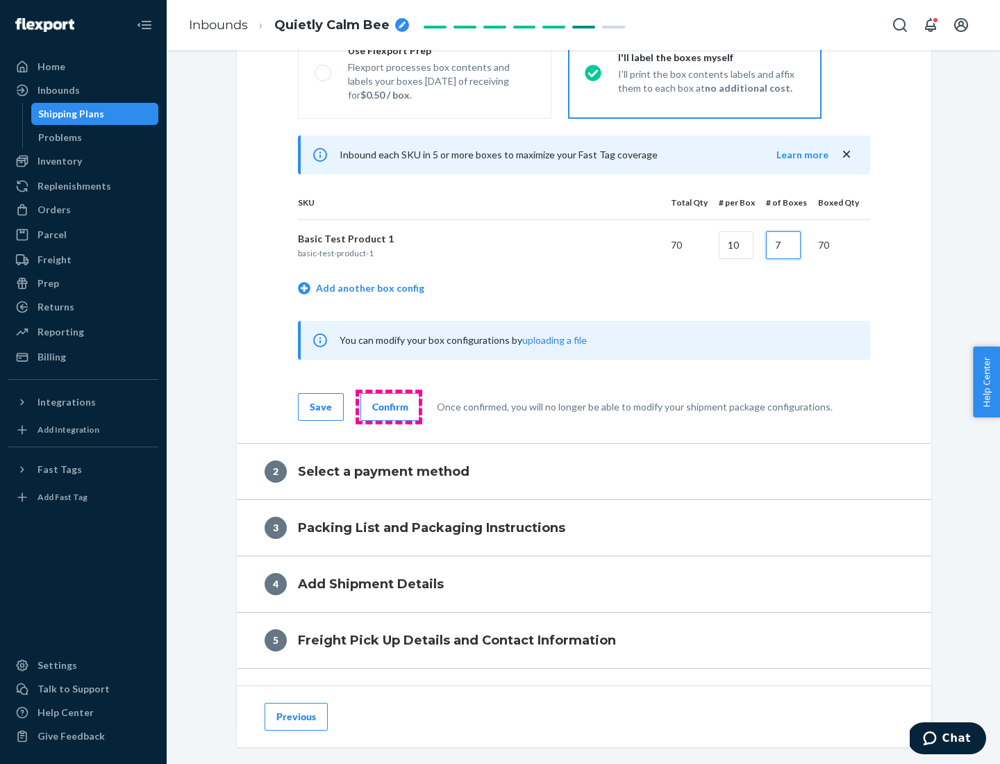
type input "7"
click at [388, 406] on div "Confirm" at bounding box center [390, 407] width 36 height 14
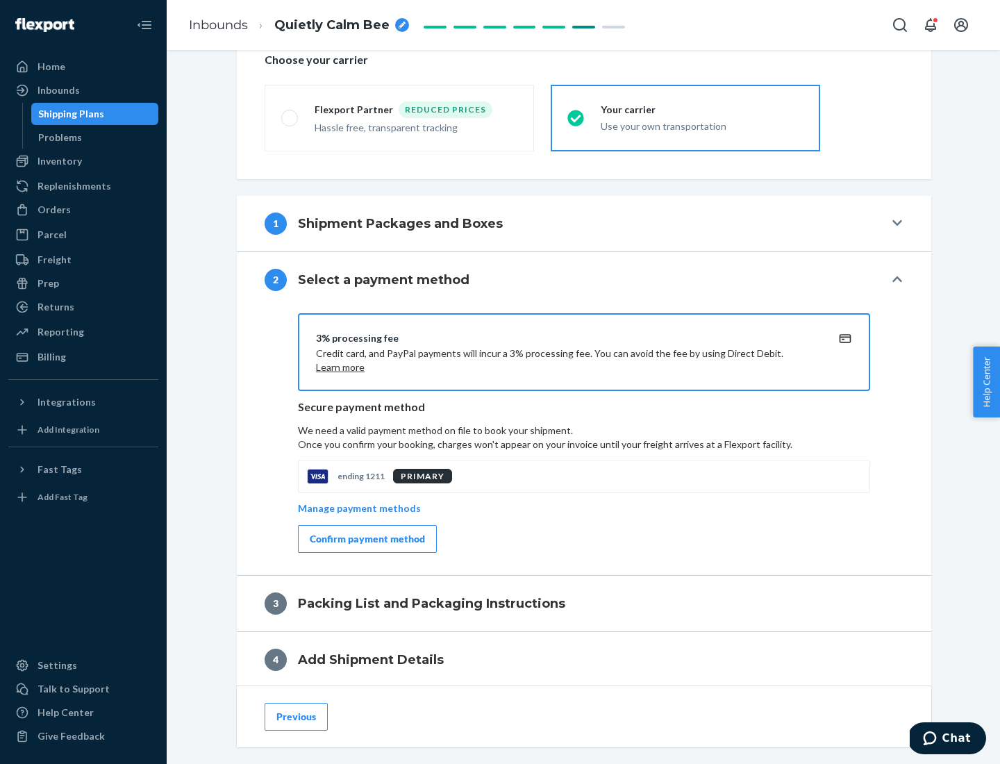
scroll to position [498, 0]
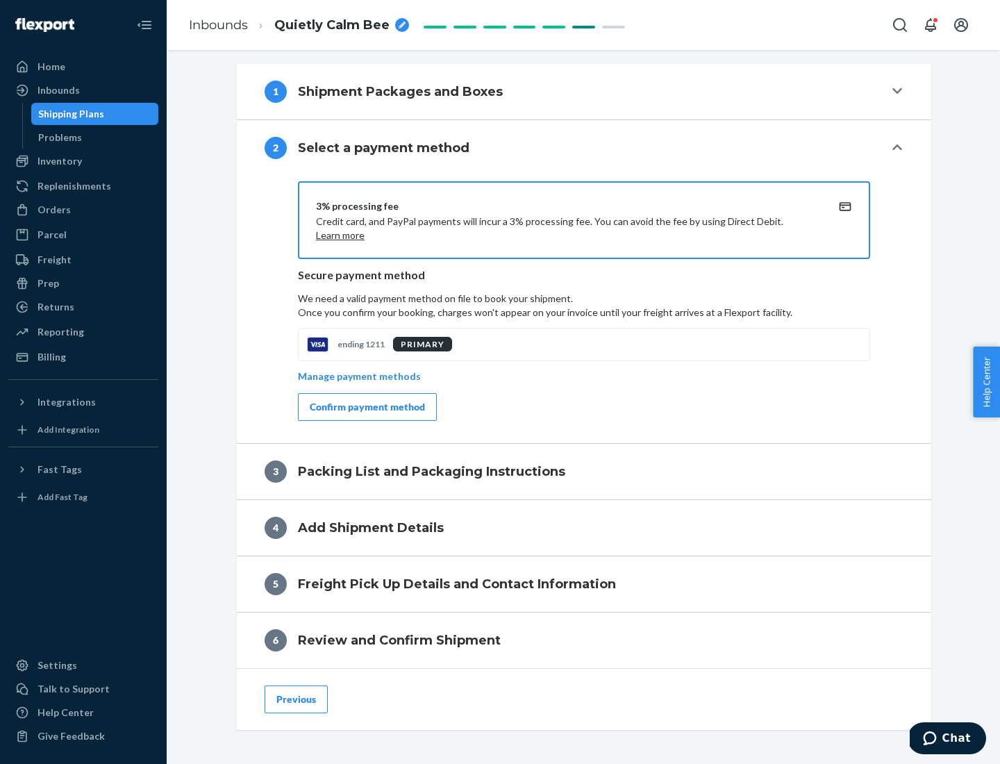
click at [366, 407] on div "Confirm payment method" at bounding box center [367, 407] width 115 height 14
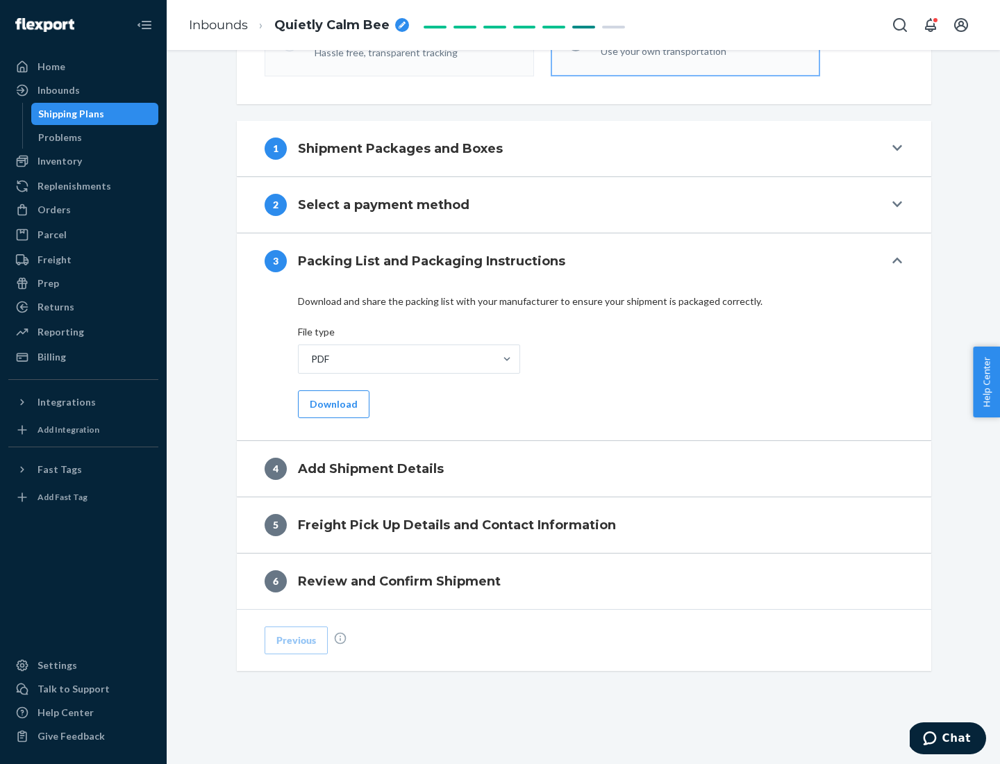
scroll to position [438, 0]
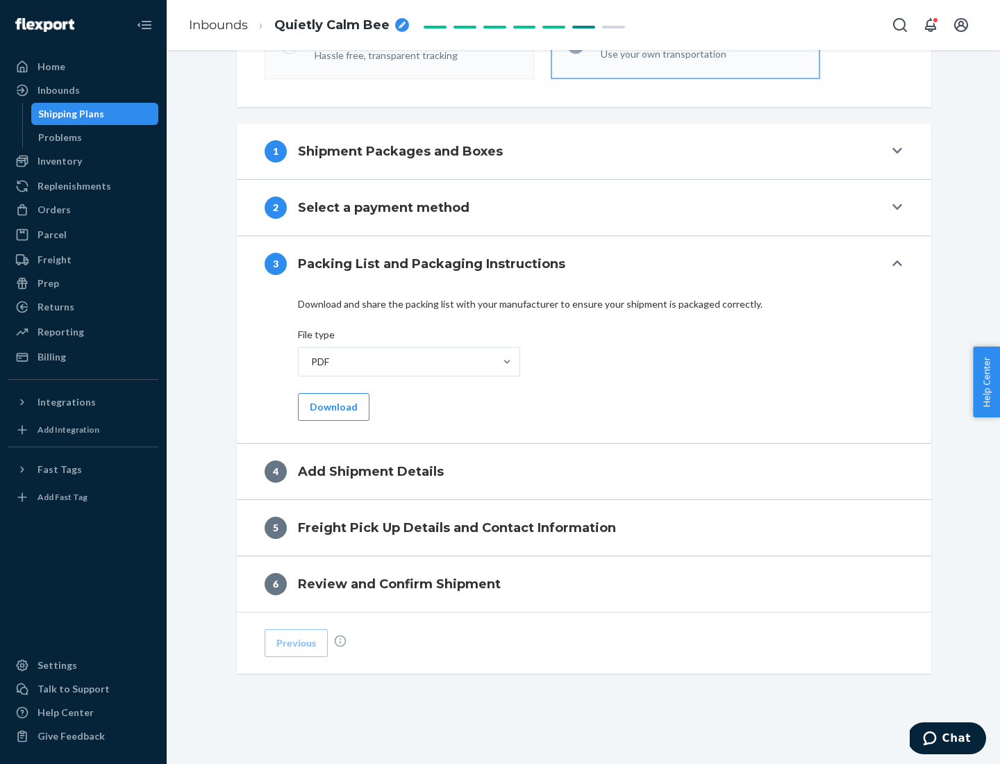
click at [332, 406] on button "Download" at bounding box center [333, 407] width 71 height 28
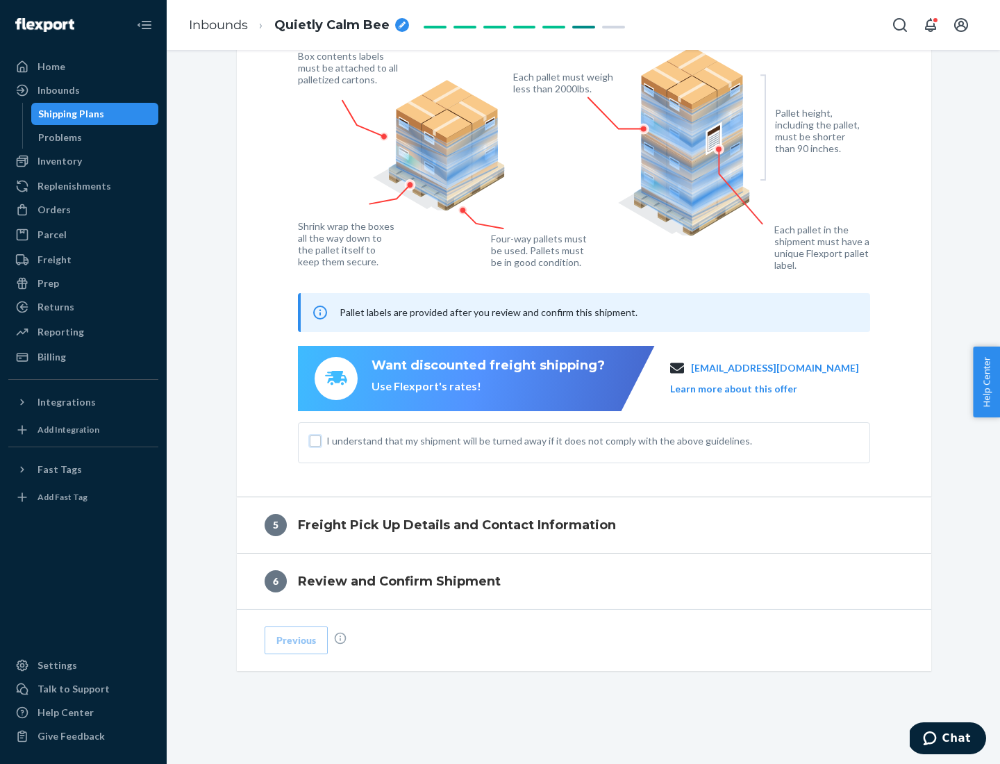
click at [315, 440] on input "I understand that my shipment will be turned away if it does not comply with th…" at bounding box center [315, 440] width 11 height 11
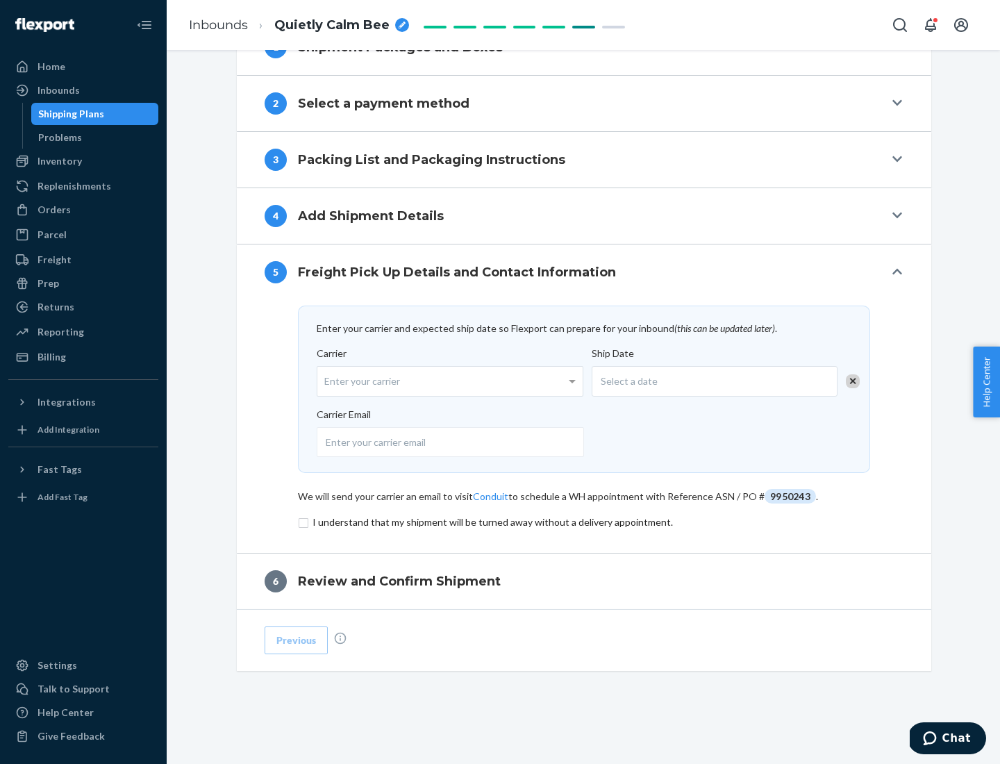
scroll to position [542, 0]
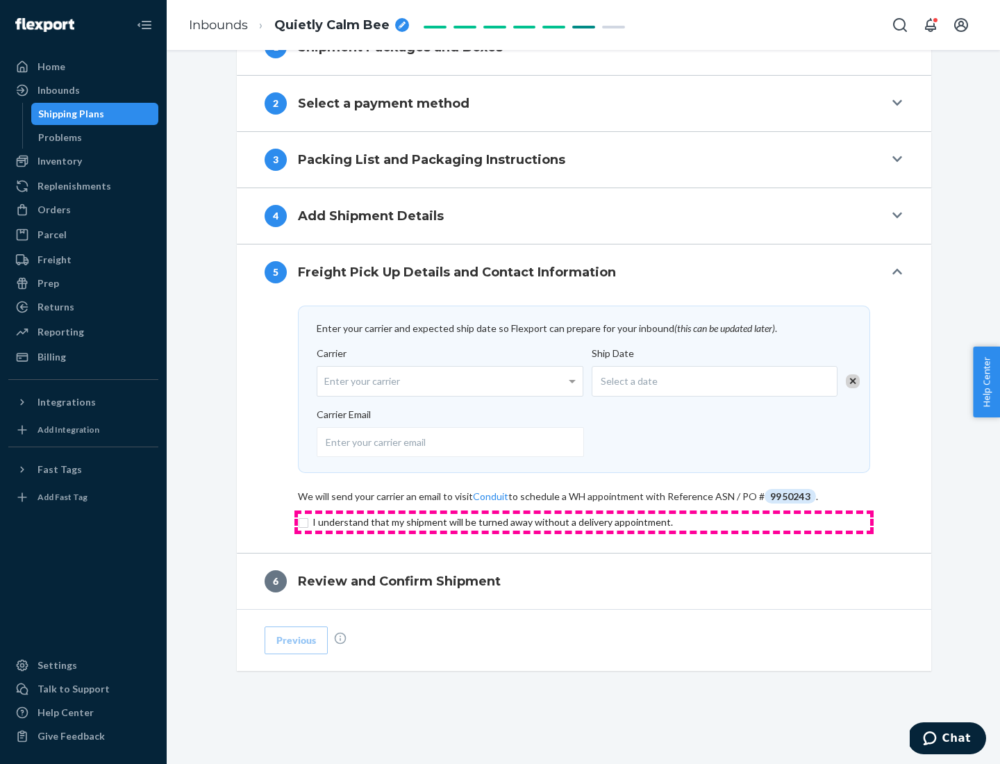
click at [584, 521] on input "checkbox" at bounding box center [584, 522] width 572 height 17
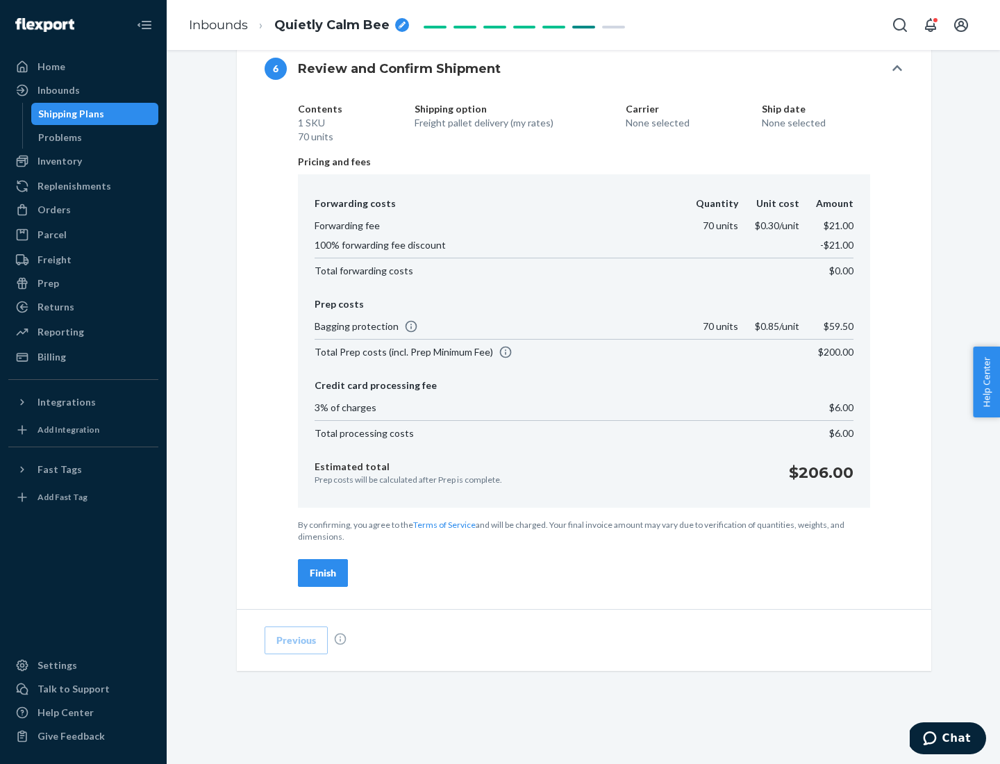
click at [323, 573] on div "Finish" at bounding box center [323, 573] width 26 height 14
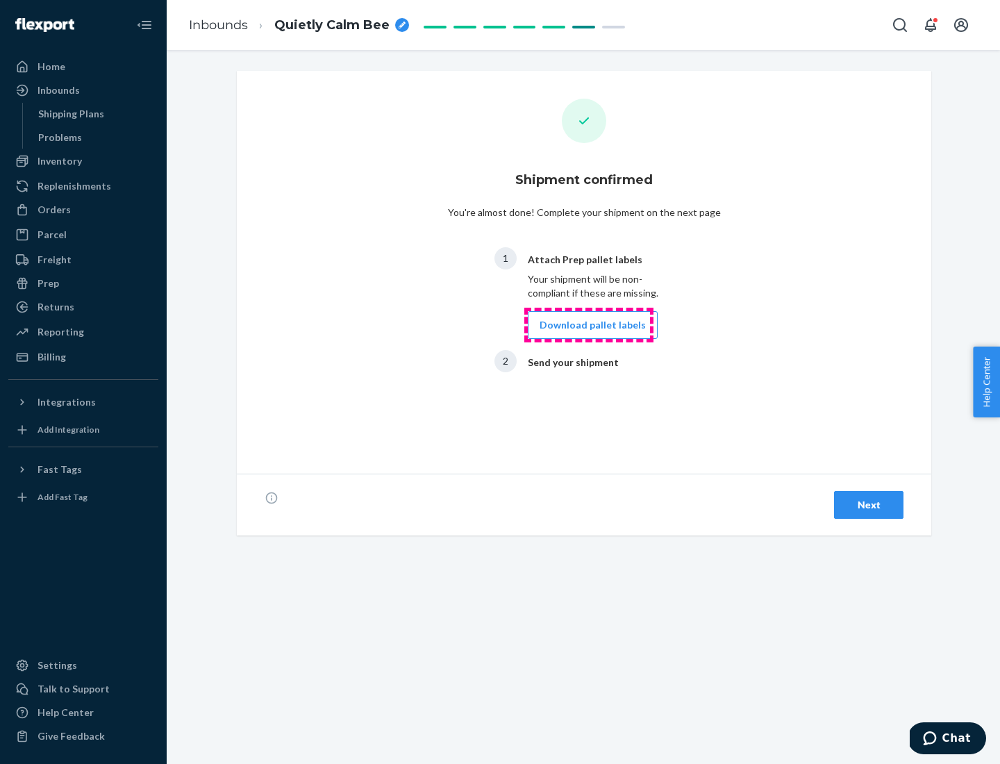
click at [589, 325] on button "Download pallet labels" at bounding box center [593, 325] width 130 height 28
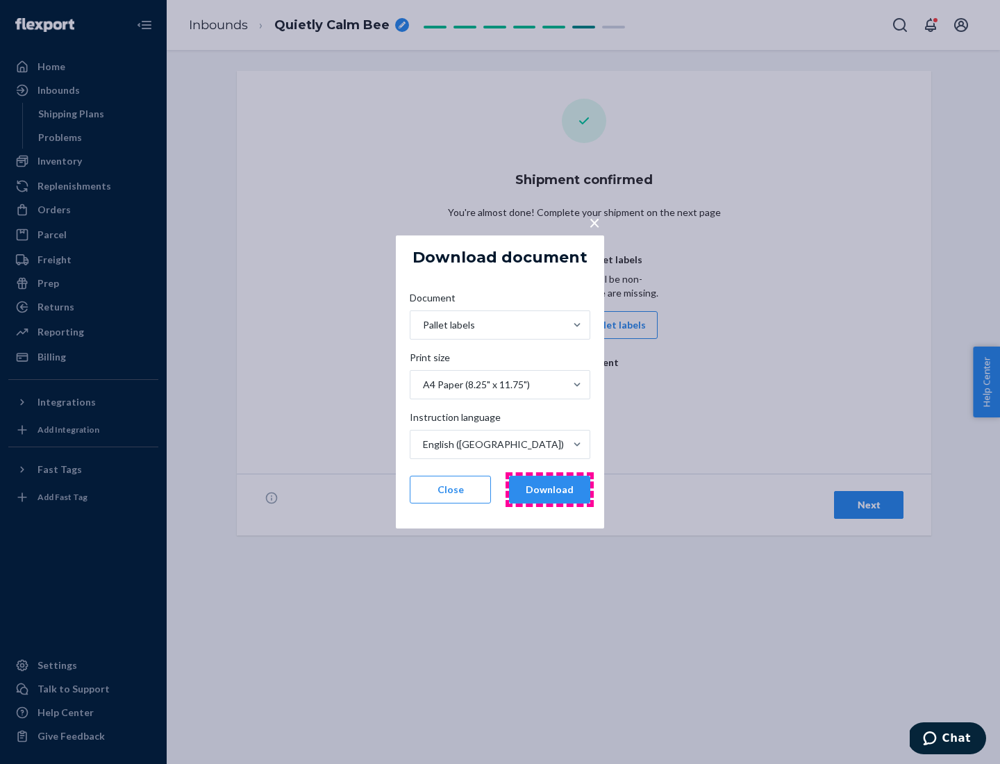
click at [549, 489] on button "Download" at bounding box center [549, 489] width 81 height 28
click at [593, 221] on span "×" at bounding box center [594, 222] width 11 height 24
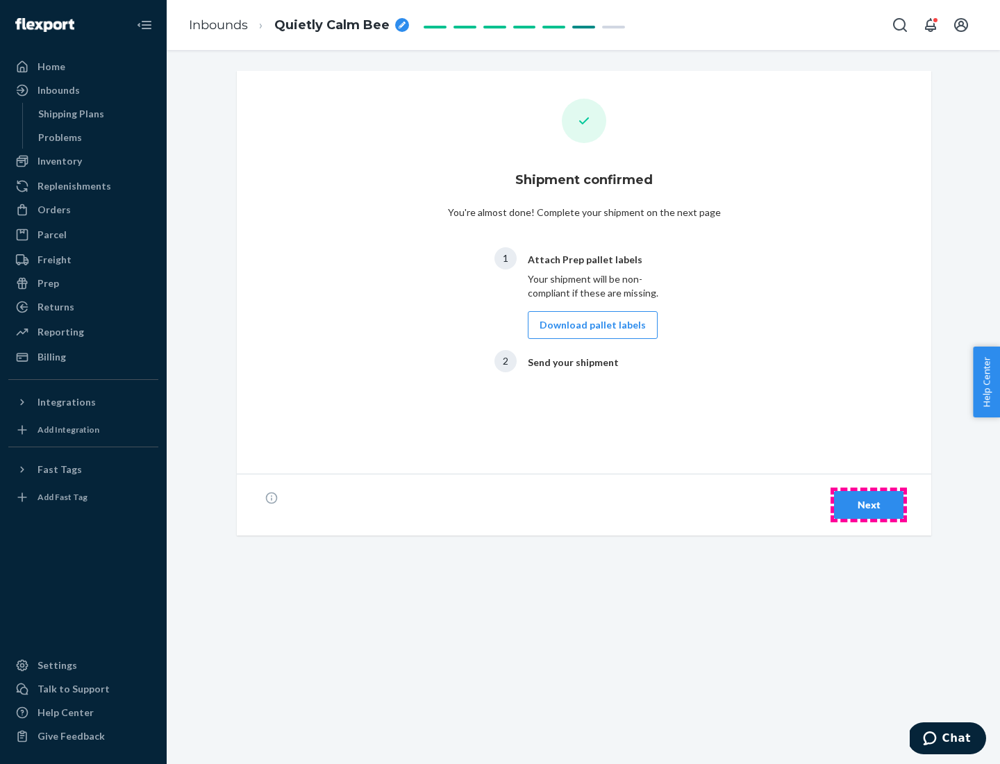
click at [868, 505] on div "Next" at bounding box center [868, 505] width 46 height 14
